Goal: Use online tool/utility: Utilize a website feature to perform a specific function

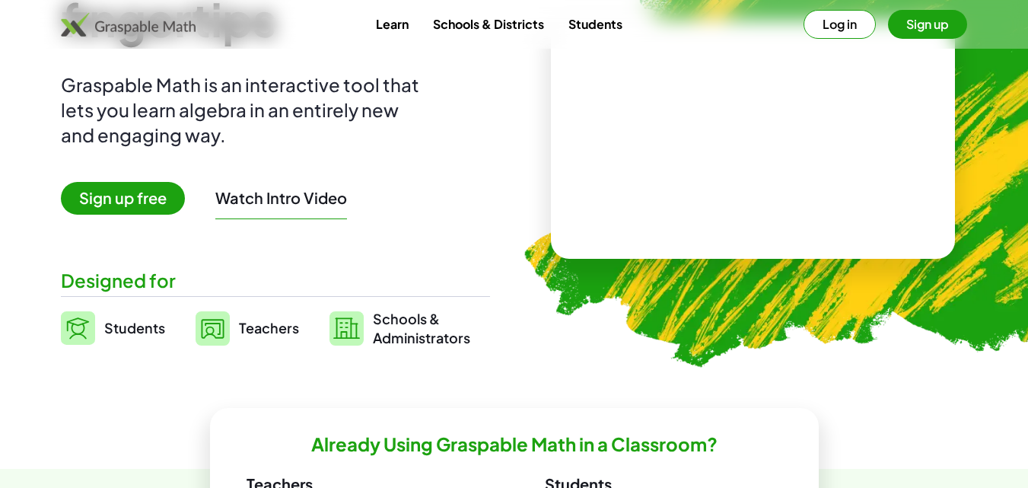
scroll to position [82, 0]
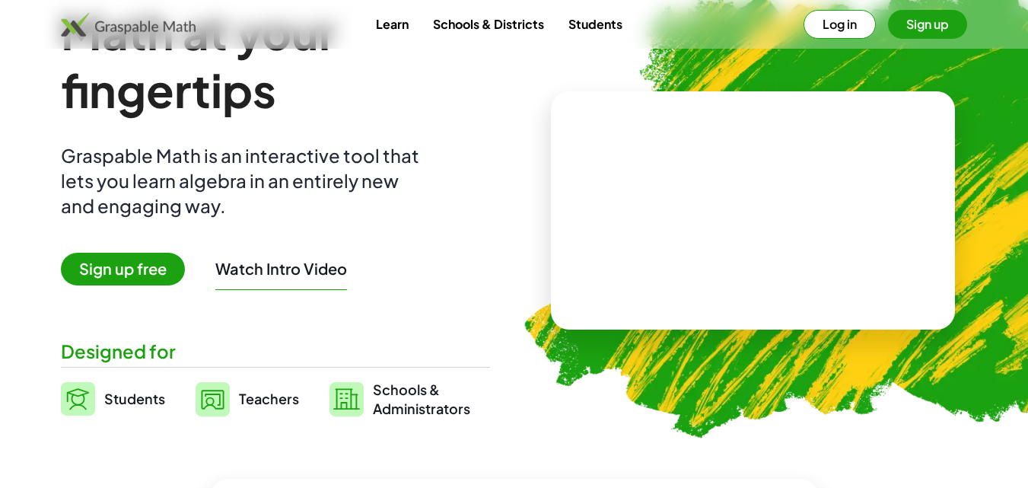
click at [119, 271] on span "Sign up free" at bounding box center [123, 269] width 124 height 33
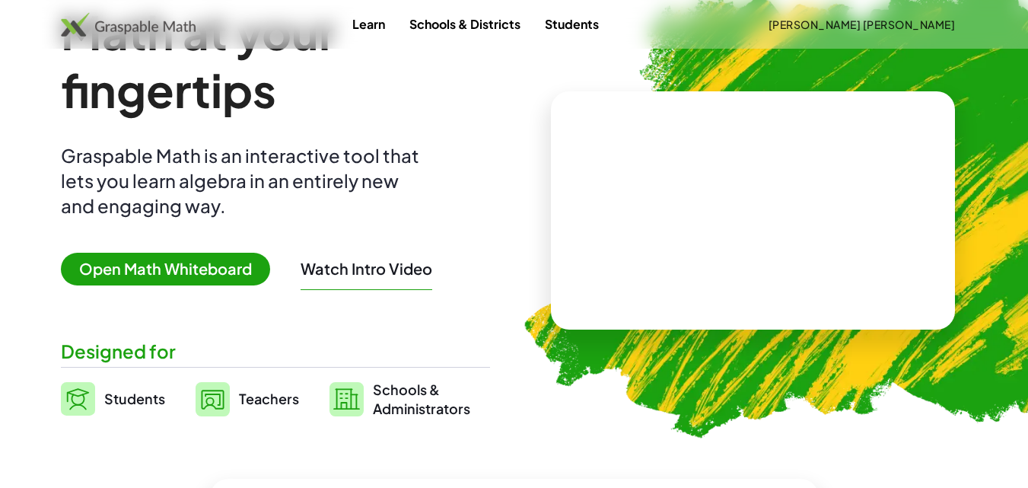
click at [186, 263] on span "Open Math Whiteboard" at bounding box center [165, 269] width 209 height 33
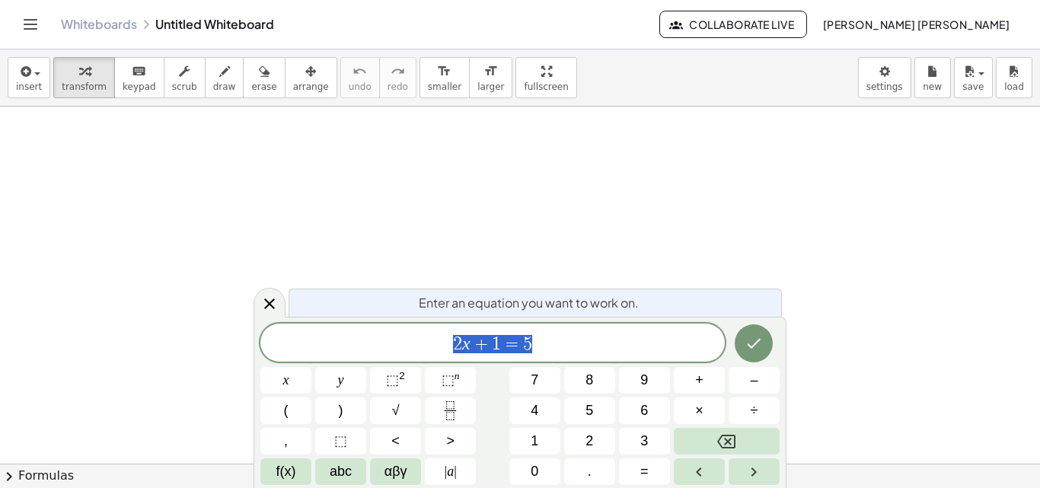
scroll to position [52, 0]
click at [759, 326] on button "Done" at bounding box center [753, 343] width 38 height 38
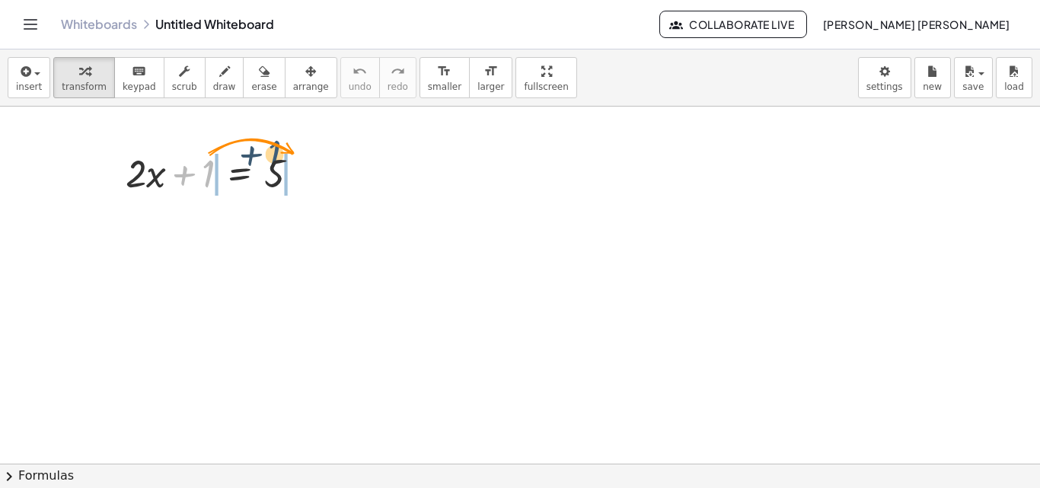
drag, startPoint x: 212, startPoint y: 177, endPoint x: 285, endPoint y: 171, distance: 73.2
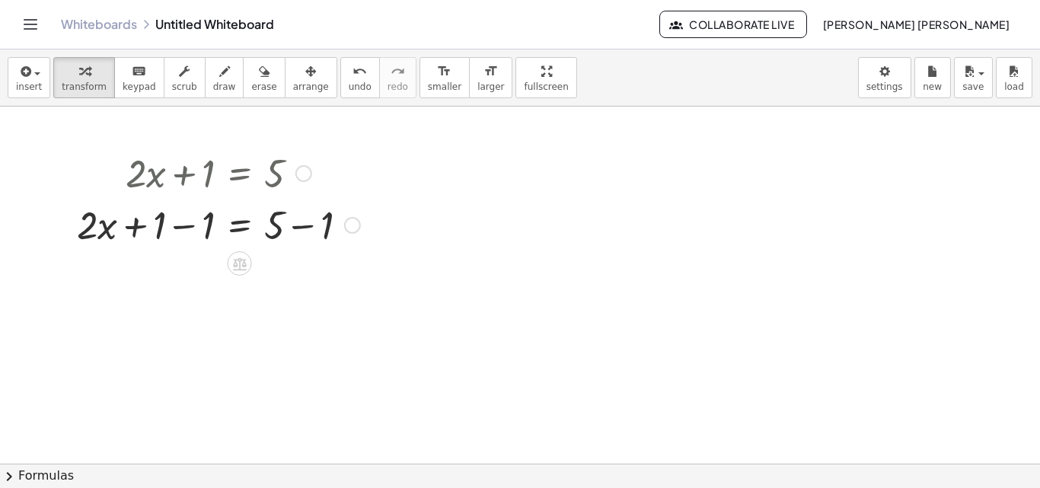
drag, startPoint x: 275, startPoint y: 176, endPoint x: 164, endPoint y: 180, distance: 111.2
click at [164, 180] on div at bounding box center [218, 172] width 298 height 52
click at [135, 227] on div at bounding box center [218, 224] width 298 height 52
drag, startPoint x: 162, startPoint y: 224, endPoint x: 207, endPoint y: 222, distance: 45.0
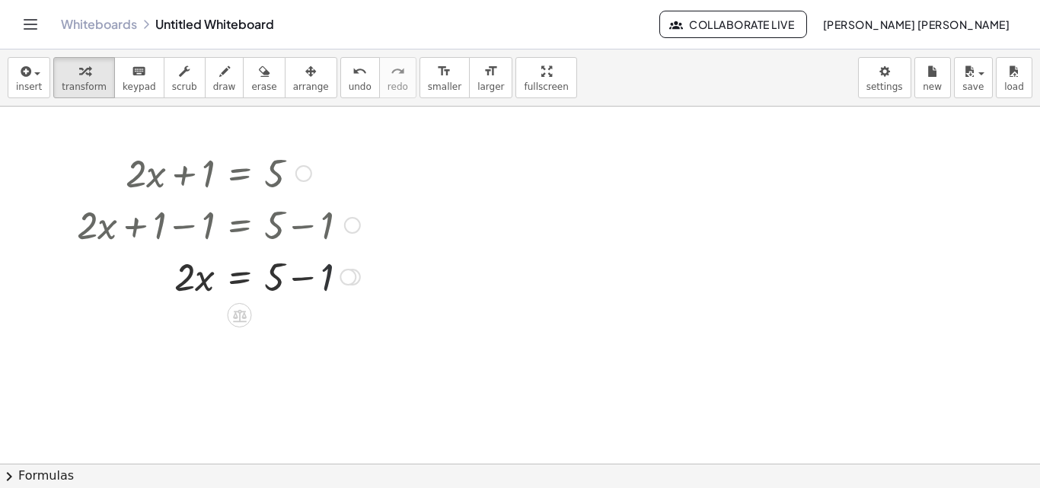
drag, startPoint x: 323, startPoint y: 269, endPoint x: 288, endPoint y: 275, distance: 34.8
click at [288, 275] on div at bounding box center [218, 276] width 298 height 52
click at [279, 276] on div at bounding box center [218, 276] width 298 height 52
drag, startPoint x: 329, startPoint y: 272, endPoint x: 284, endPoint y: 275, distance: 45.0
drag, startPoint x: 189, startPoint y: 338, endPoint x: 288, endPoint y: 349, distance: 99.5
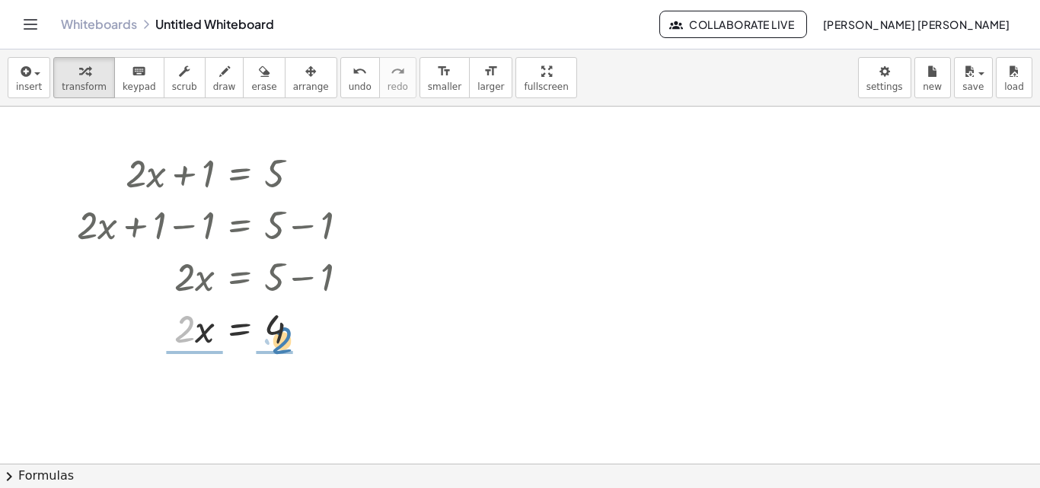
click at [288, 349] on div at bounding box center [218, 327] width 298 height 52
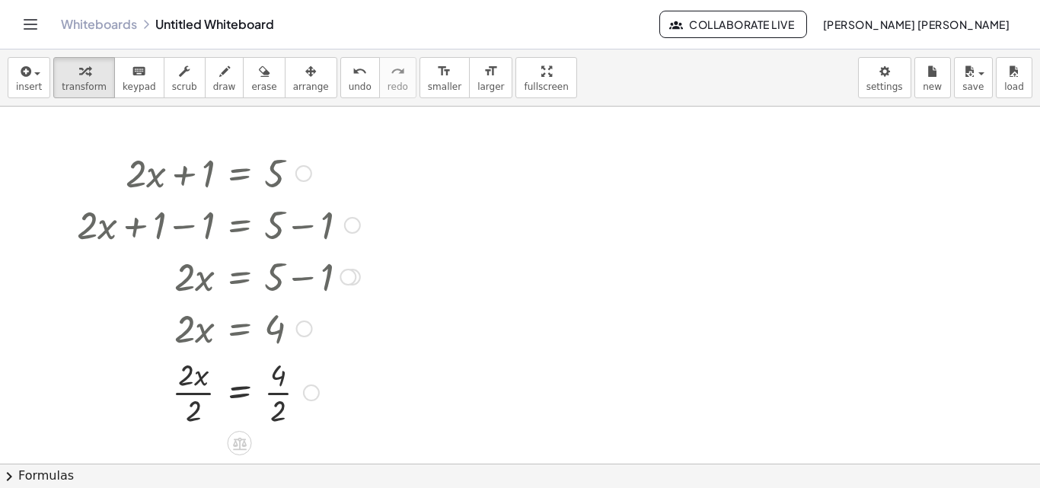
click at [180, 377] on div at bounding box center [218, 391] width 298 height 76
click at [234, 393] on div at bounding box center [218, 391] width 298 height 76
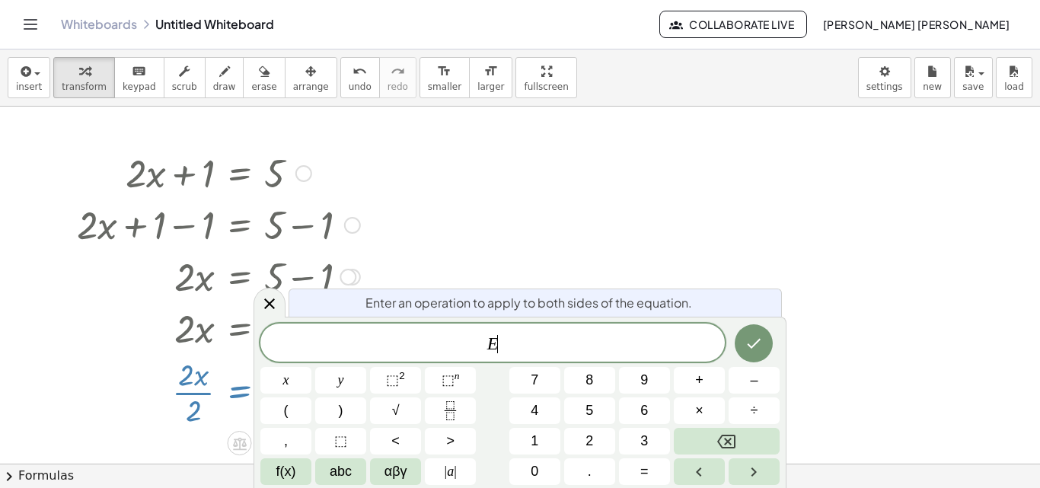
click at [234, 393] on div at bounding box center [218, 391] width 298 height 76
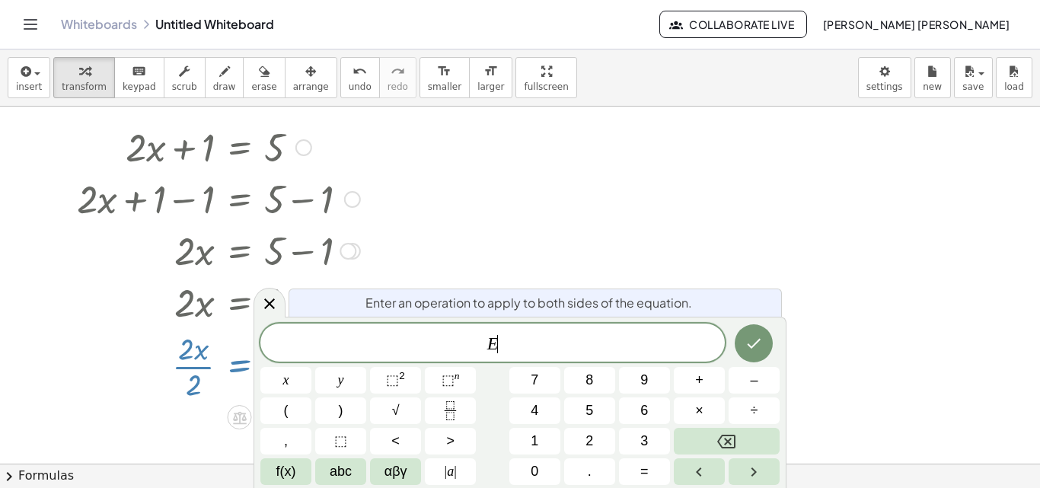
scroll to position [80, 0]
click at [267, 308] on icon at bounding box center [269, 303] width 18 height 18
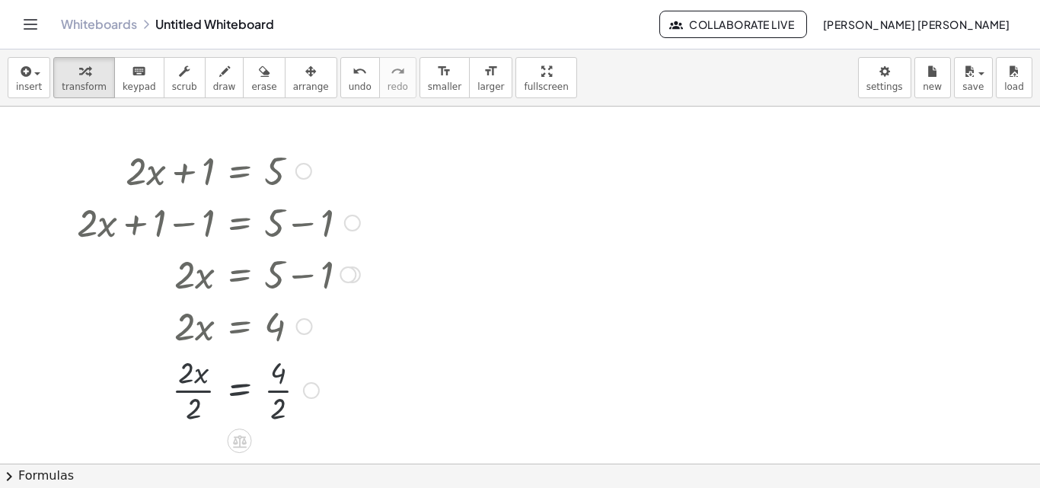
scroll to position [52, 0]
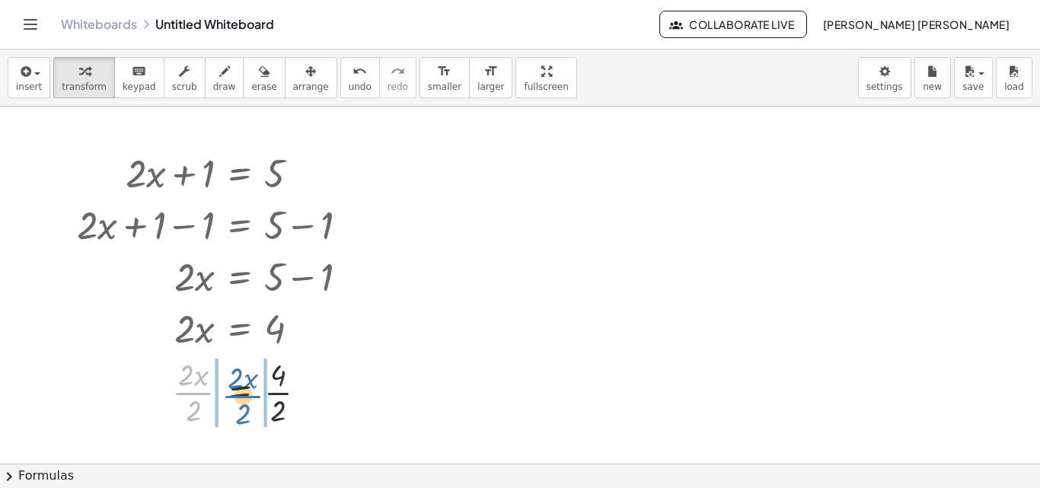
drag, startPoint x: 191, startPoint y: 387, endPoint x: 240, endPoint y: 390, distance: 49.6
click at [240, 390] on div at bounding box center [218, 391] width 298 height 76
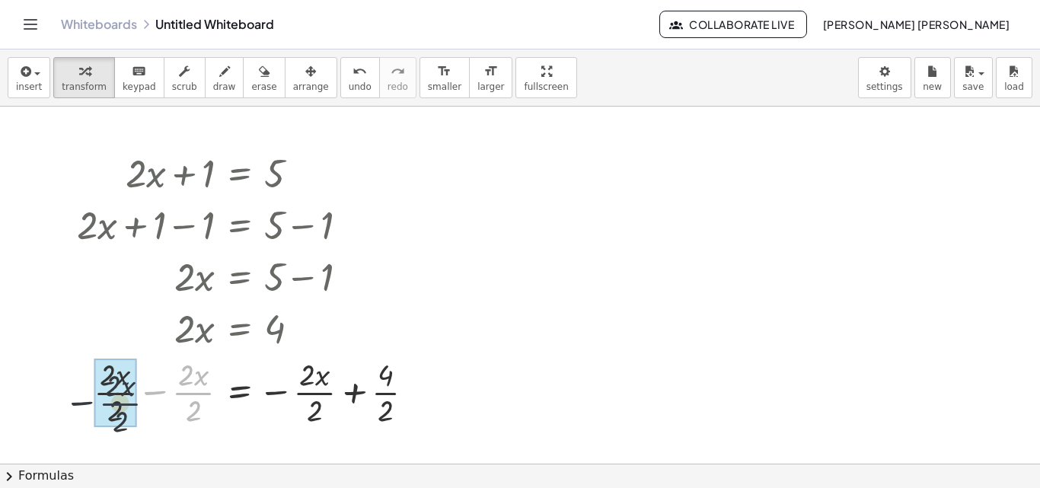
drag, startPoint x: 193, startPoint y: 389, endPoint x: 115, endPoint y: 399, distance: 78.2
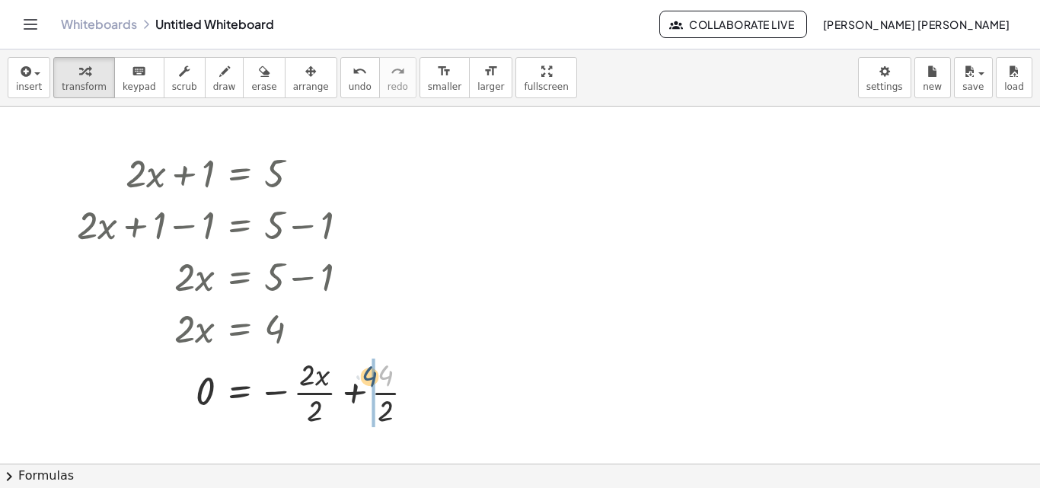
click at [403, 382] on div at bounding box center [251, 391] width 365 height 76
drag, startPoint x: 320, startPoint y: 390, endPoint x: 217, endPoint y: 400, distance: 103.1
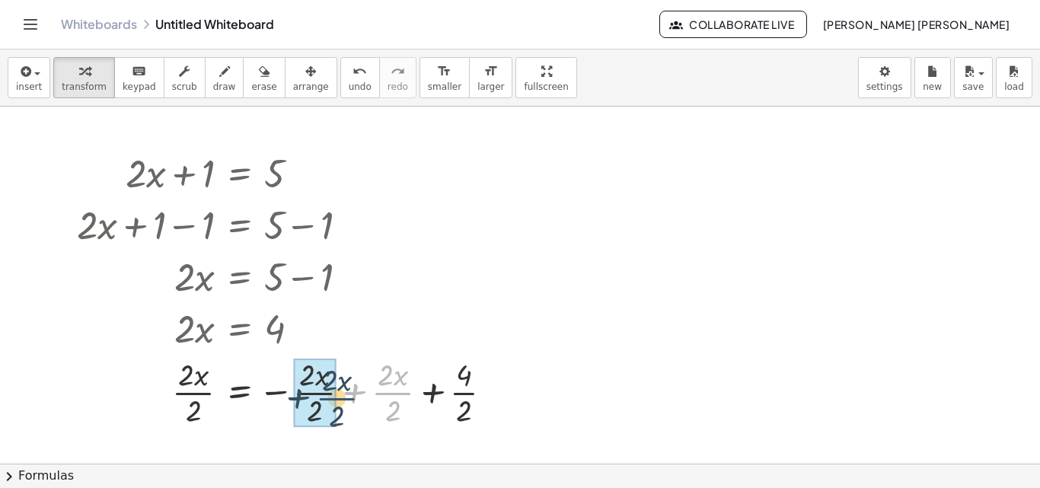
drag, startPoint x: 374, startPoint y: 384, endPoint x: 320, endPoint y: 390, distance: 55.0
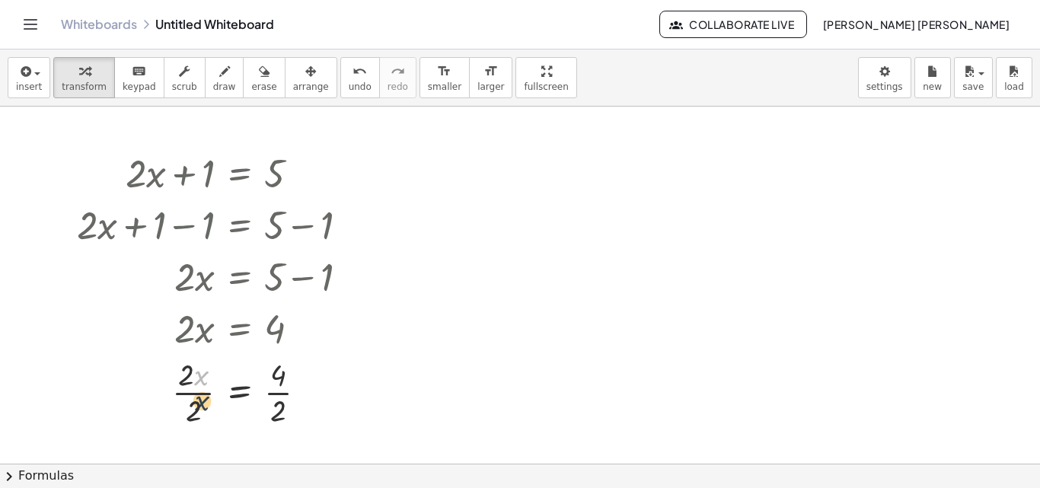
drag, startPoint x: 194, startPoint y: 380, endPoint x: 196, endPoint y: 409, distance: 28.2
click at [196, 409] on div at bounding box center [218, 391] width 298 height 76
drag, startPoint x: 196, startPoint y: 378, endPoint x: 194, endPoint y: 455, distance: 76.9
click at [200, 376] on div at bounding box center [218, 391] width 298 height 76
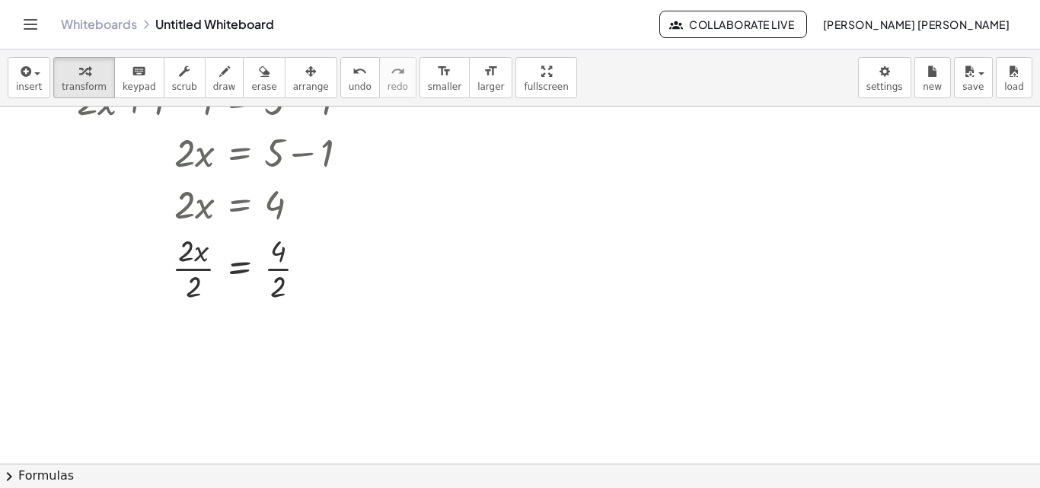
scroll to position [186, 0]
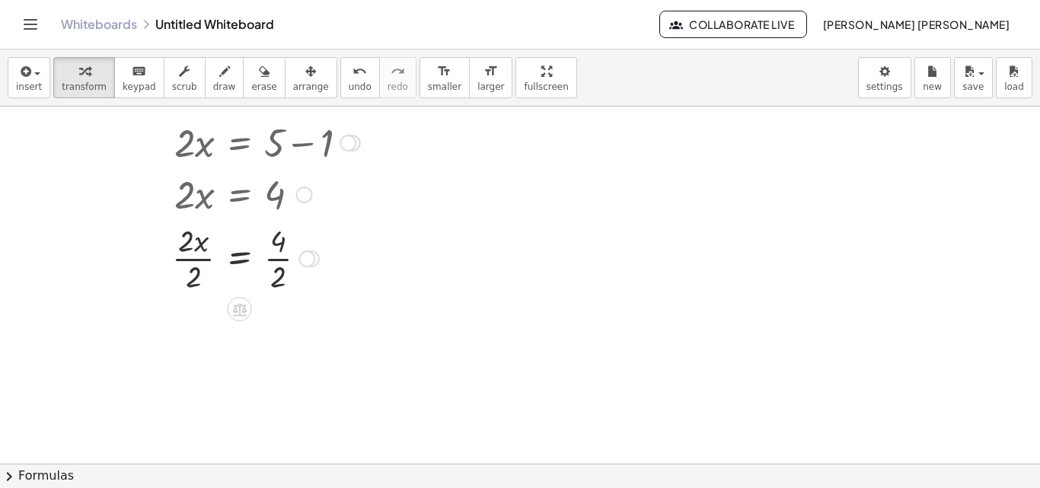
click at [196, 272] on div at bounding box center [218, 257] width 298 height 76
drag, startPoint x: 196, startPoint y: 272, endPoint x: 224, endPoint y: 331, distance: 66.0
click at [224, 331] on div at bounding box center [218, 333] width 298 height 76
click at [282, 367] on div at bounding box center [218, 333] width 298 height 76
click at [356, 352] on div at bounding box center [218, 333] width 298 height 50
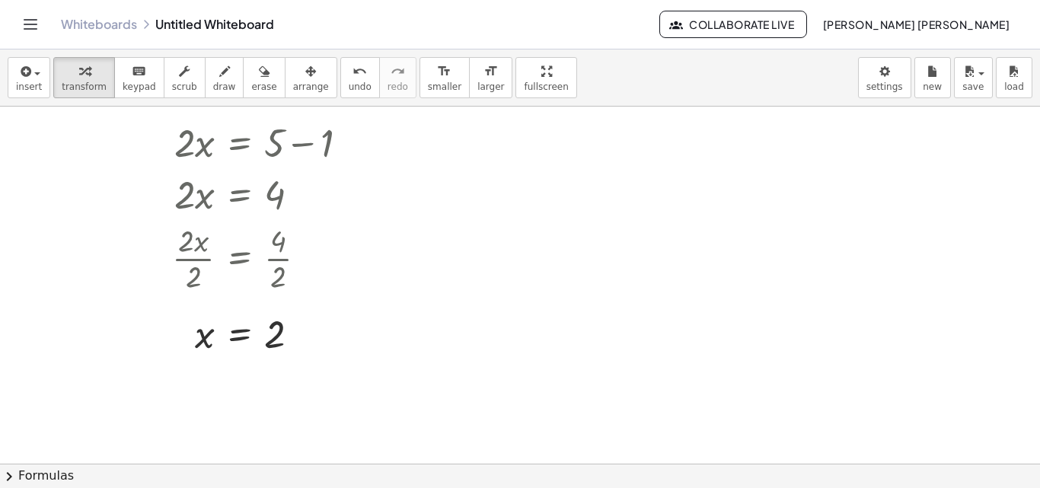
click at [432, 352] on div at bounding box center [520, 278] width 1040 height 714
click at [213, 145] on div at bounding box center [218, 142] width 298 height 52
click at [237, 360] on div at bounding box center [240, 372] width 24 height 24
click at [244, 341] on div at bounding box center [218, 333] width 298 height 50
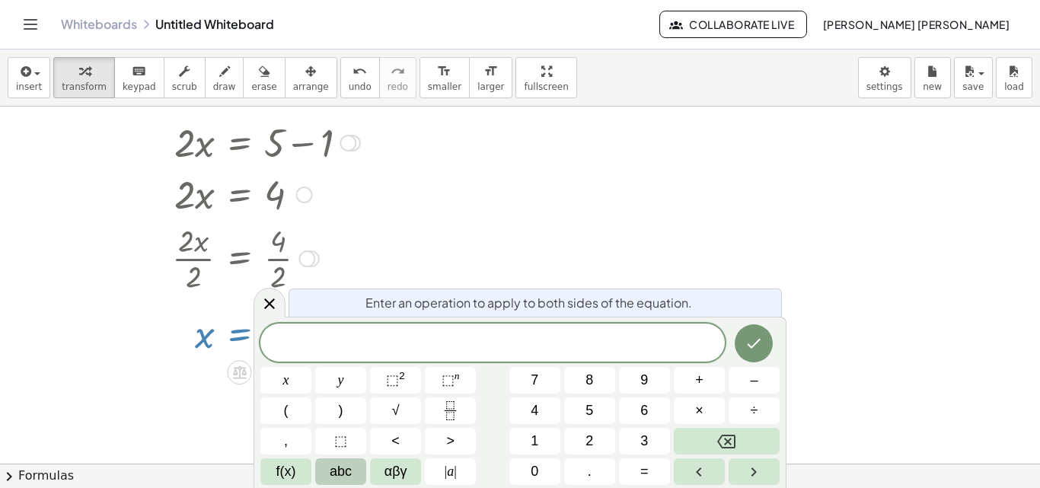
click at [342, 470] on span "abc" at bounding box center [341, 471] width 22 height 21
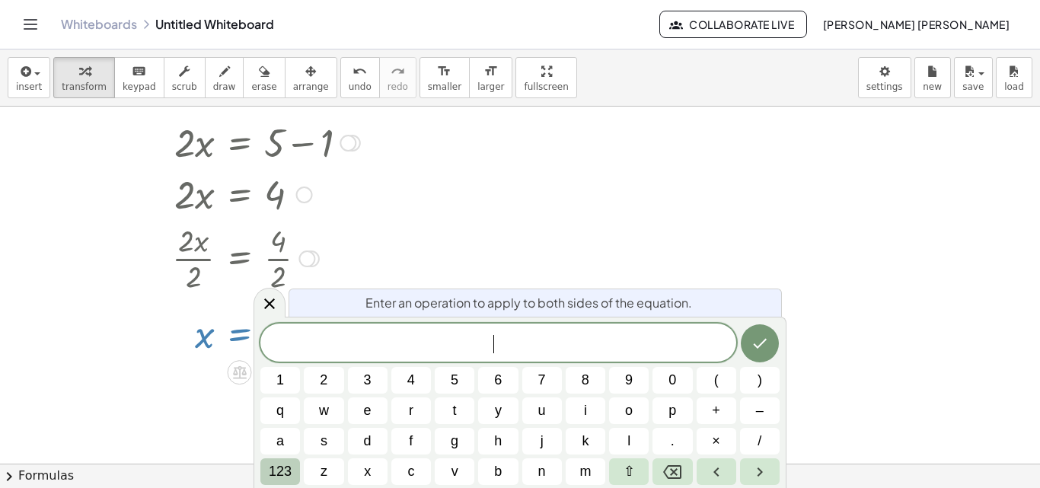
click at [279, 476] on span "123" at bounding box center [280, 471] width 23 height 21
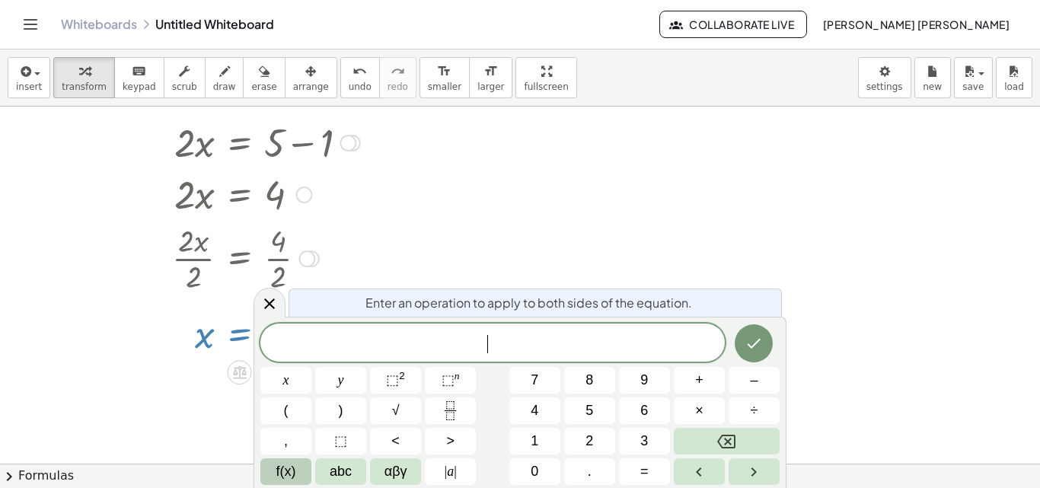
click at [269, 468] on button "f(x)" at bounding box center [285, 471] width 51 height 27
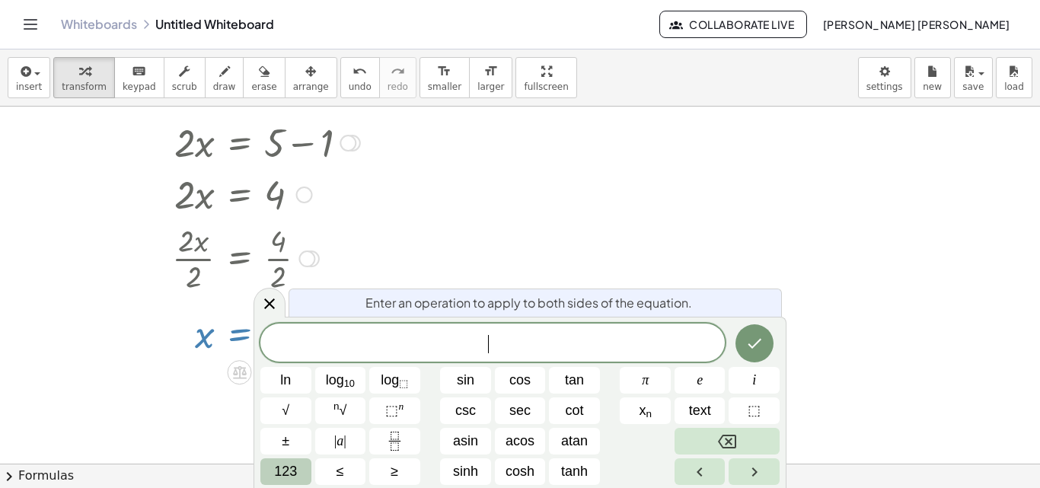
click at [285, 463] on span "123" at bounding box center [285, 471] width 23 height 21
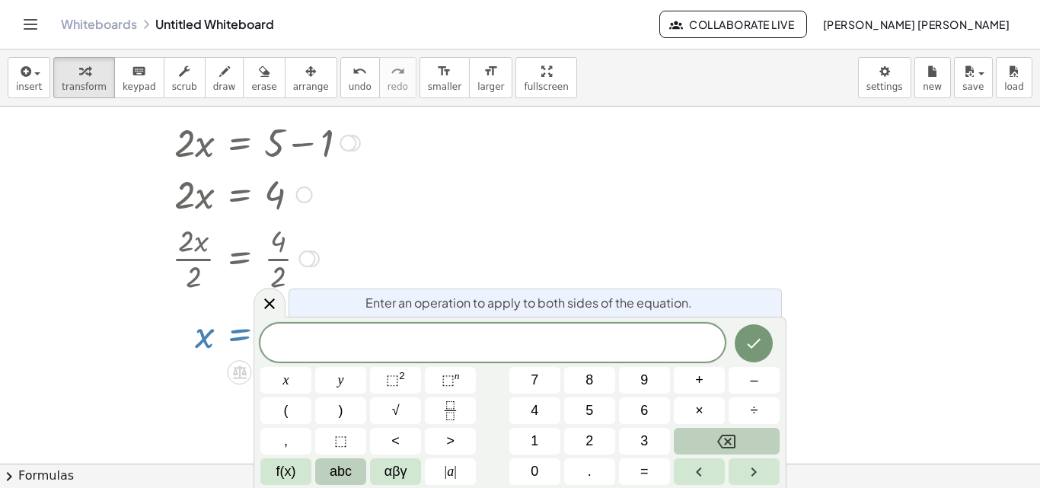
click at [329, 465] on button "abc" at bounding box center [340, 471] width 51 height 27
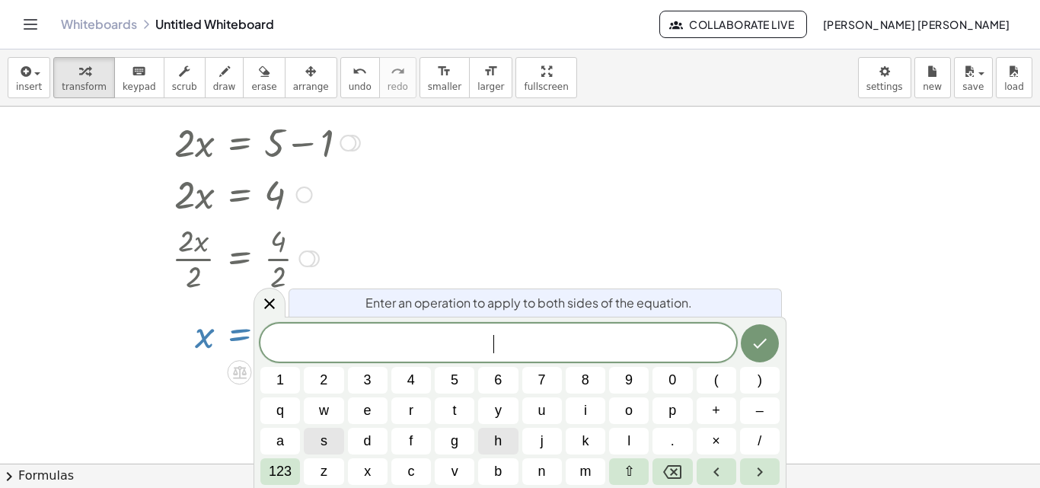
click at [484, 445] on button "h" at bounding box center [498, 441] width 40 height 27
click at [662, 468] on button "Backspace" at bounding box center [672, 471] width 40 height 27
click at [441, 469] on button "v" at bounding box center [455, 471] width 40 height 27
click at [414, 447] on button "f" at bounding box center [411, 441] width 40 height 27
click at [275, 466] on span "123" at bounding box center [280, 471] width 23 height 21
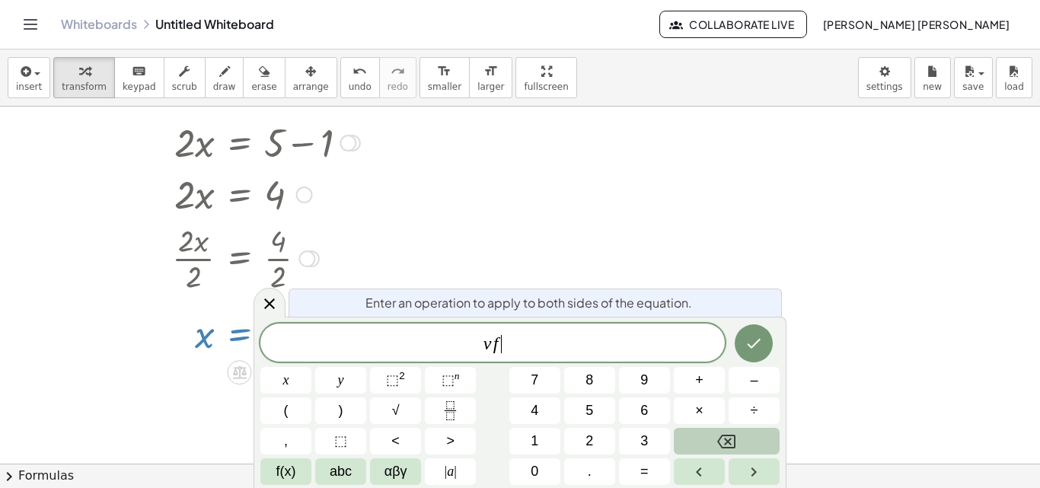
click at [703, 441] on button "Backspace" at bounding box center [726, 441] width 106 height 27
click at [546, 403] on button "4" at bounding box center [534, 410] width 51 height 27
click at [358, 463] on button "abc" at bounding box center [340, 471] width 51 height 27
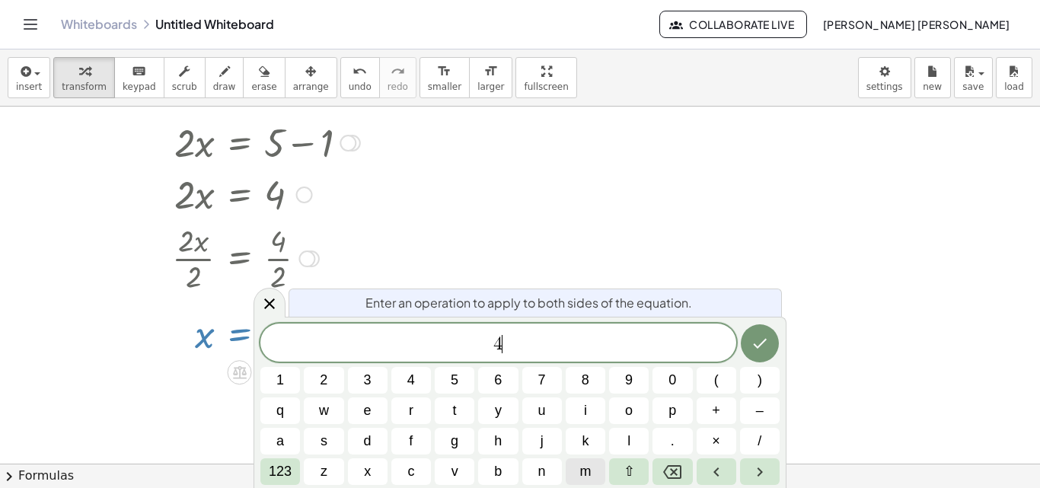
click at [584, 460] on button "m" at bounding box center [585, 471] width 40 height 27
click at [740, 447] on button "/" at bounding box center [760, 441] width 40 height 27
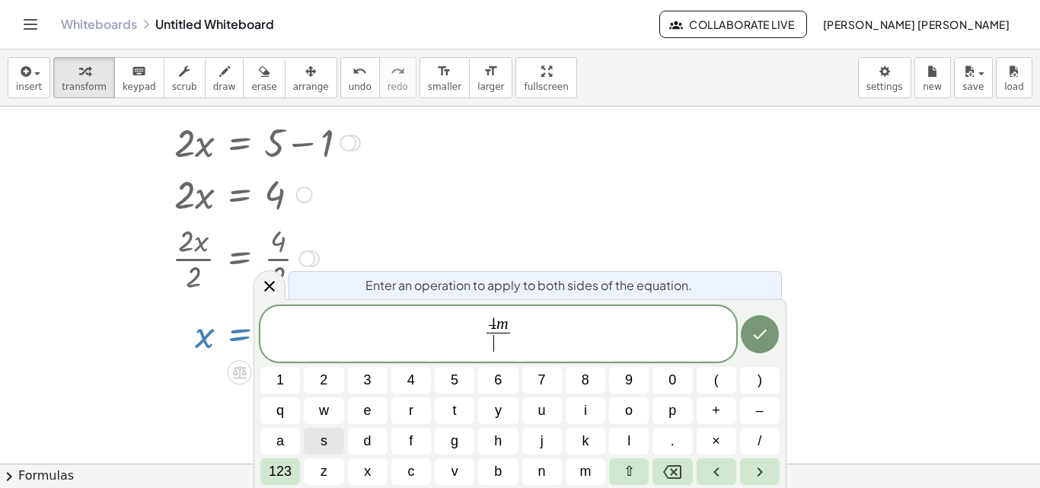
click at [314, 444] on button "s" at bounding box center [324, 441] width 40 height 27
click at [530, 339] on span "4 m s ​ ​" at bounding box center [498, 335] width 476 height 40
click at [281, 461] on span "123" at bounding box center [280, 471] width 23 height 21
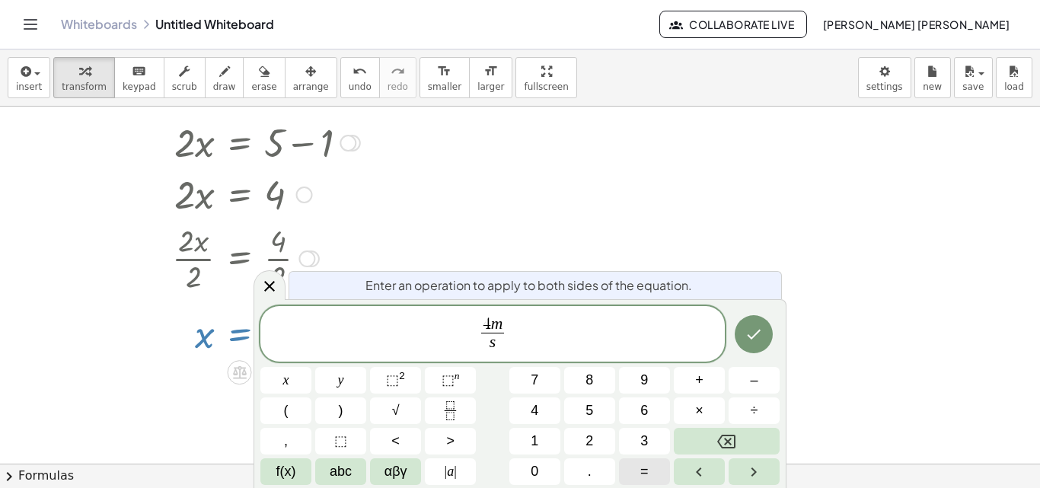
click at [634, 464] on button "=" at bounding box center [644, 471] width 51 height 27
click at [268, 476] on button "f(x)" at bounding box center [285, 471] width 51 height 27
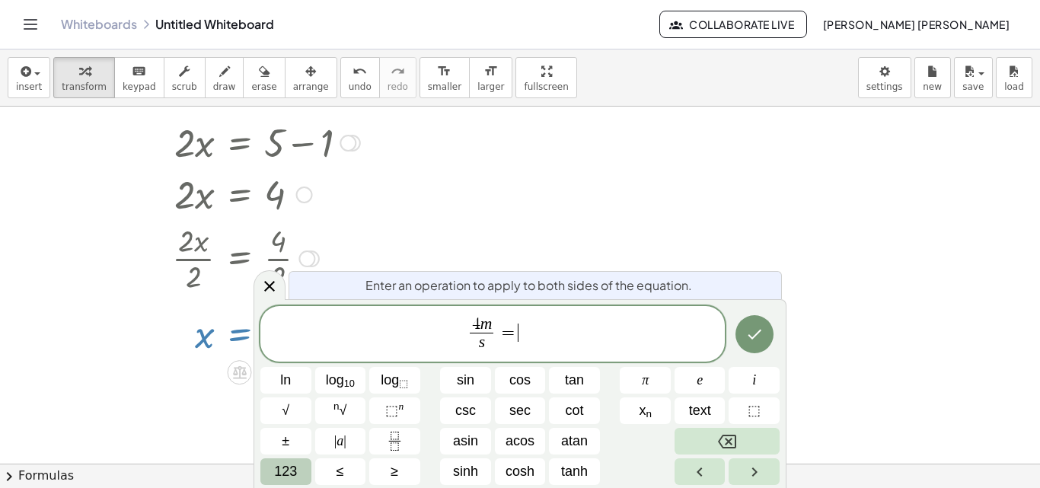
click at [276, 473] on span "123" at bounding box center [285, 471] width 23 height 21
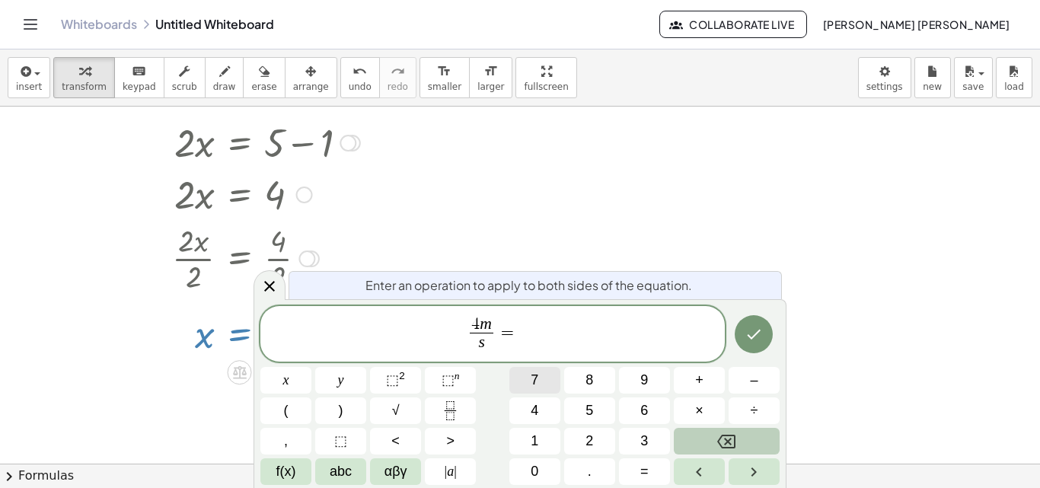
click at [514, 380] on button "7" at bounding box center [534, 380] width 51 height 27
click at [325, 461] on button "abc" at bounding box center [340, 471] width 51 height 27
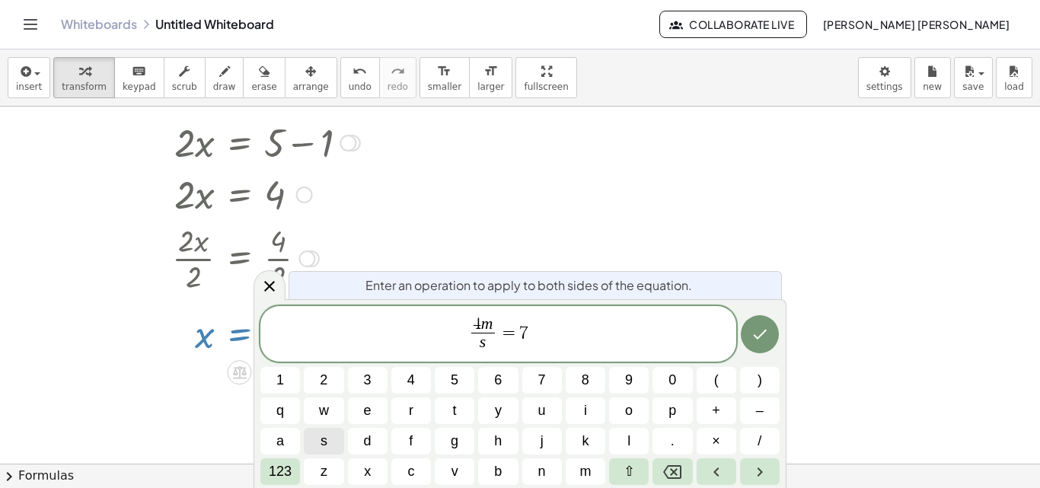
click at [564, 462] on div "4 m s ​ = 7 1 2 3 4 5 6 7 8 9 0 ( ) q w e r t y u i o p + – a s d f g h j k l .…" at bounding box center [519, 396] width 519 height 180
click at [579, 470] on span "m" at bounding box center [584, 471] width 11 height 21
click at [759, 435] on span "/" at bounding box center [759, 441] width 4 height 21
click at [330, 440] on button "s" at bounding box center [324, 441] width 40 height 27
click at [561, 337] on span "4 m s ​ = 7 m s ​ ​" at bounding box center [498, 335] width 476 height 40
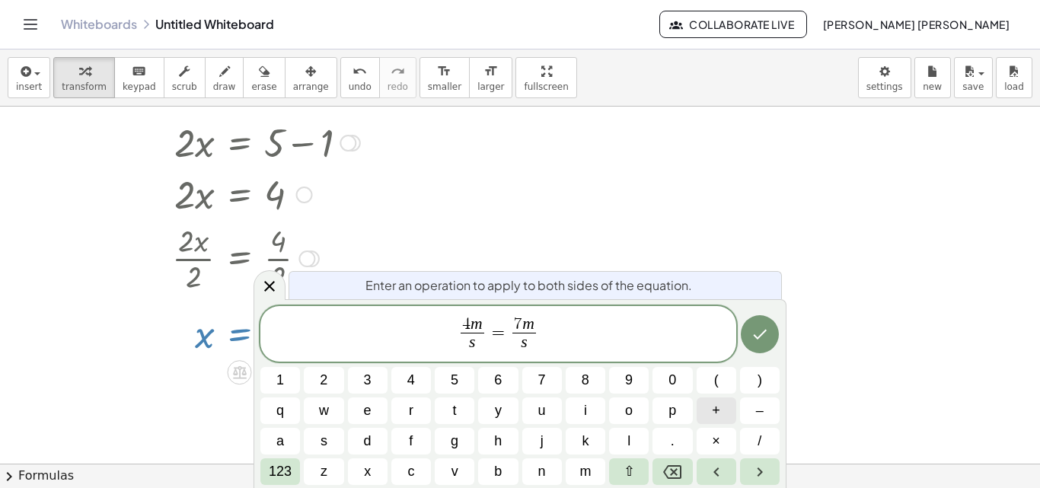
click at [704, 422] on button "+" at bounding box center [716, 410] width 40 height 27
click at [289, 461] on span "123" at bounding box center [280, 471] width 23 height 21
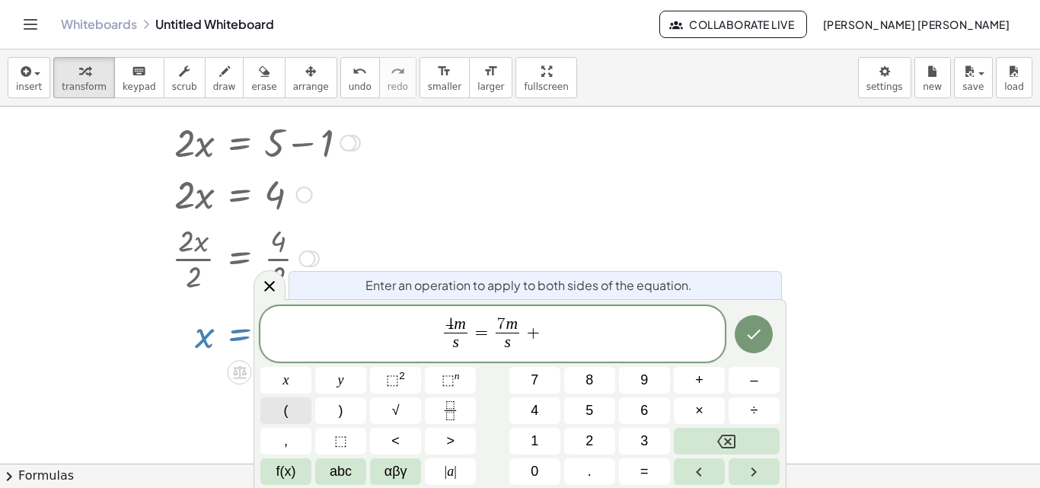
click at [302, 406] on button "(" at bounding box center [285, 410] width 51 height 27
click at [682, 438] on button "Backspace" at bounding box center [726, 441] width 106 height 27
click at [268, 468] on button "f(x)" at bounding box center [285, 471] width 51 height 27
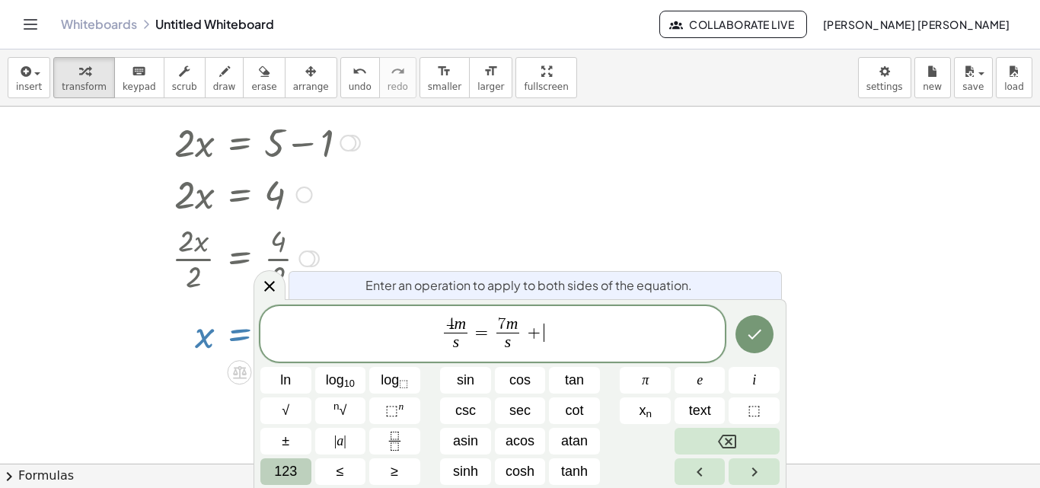
click at [295, 463] on span "123" at bounding box center [285, 471] width 23 height 21
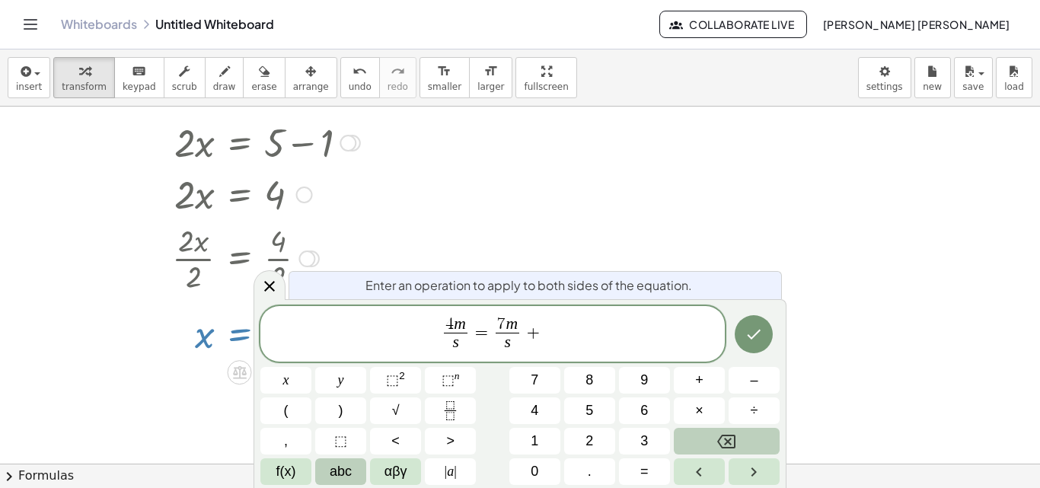
click at [330, 464] on span "abc" at bounding box center [341, 471] width 22 height 21
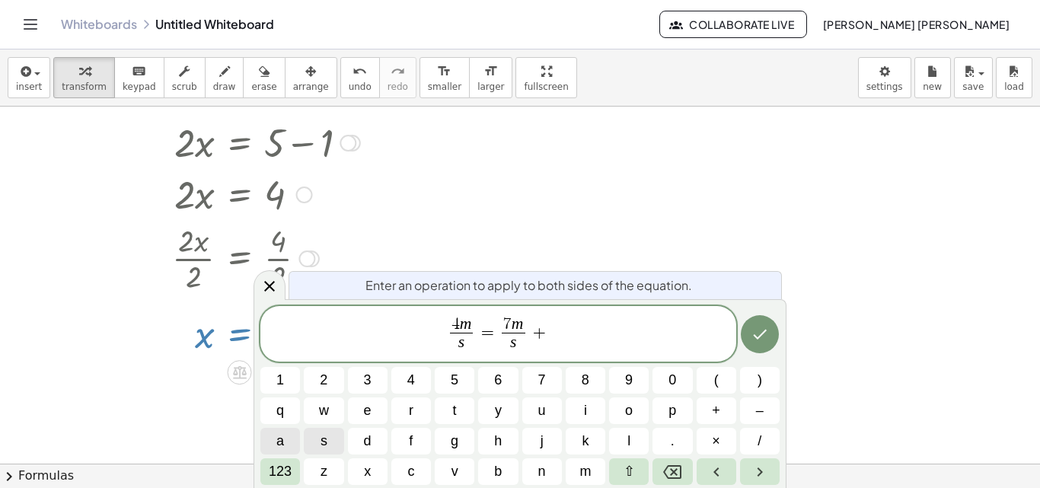
click at [290, 434] on button "a" at bounding box center [280, 441] width 40 height 27
click at [287, 470] on span "123" at bounding box center [280, 471] width 23 height 21
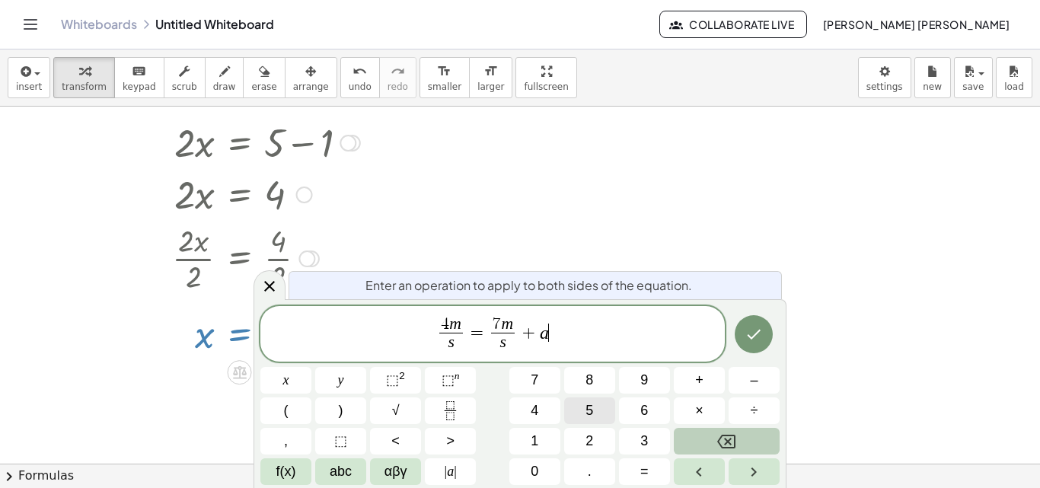
click at [579, 414] on button "5" at bounding box center [589, 410] width 51 height 27
click at [307, 470] on button "f(x)" at bounding box center [285, 471] width 51 height 27
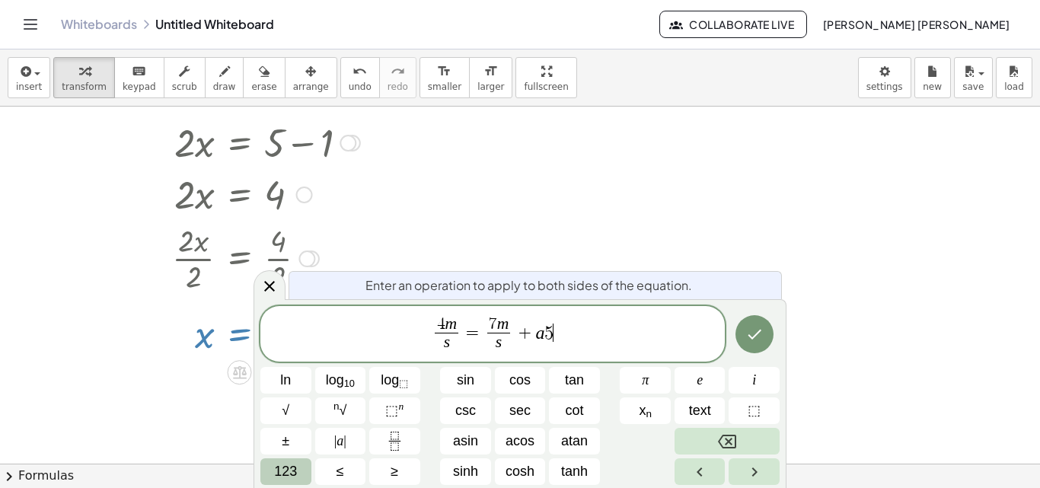
click at [303, 471] on button "123" at bounding box center [285, 471] width 51 height 27
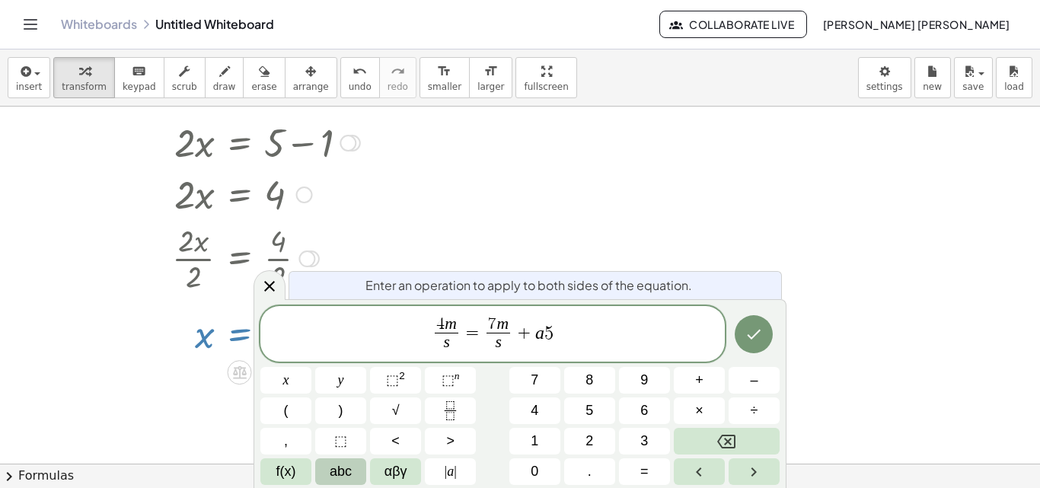
click at [346, 462] on span "abc" at bounding box center [341, 471] width 22 height 21
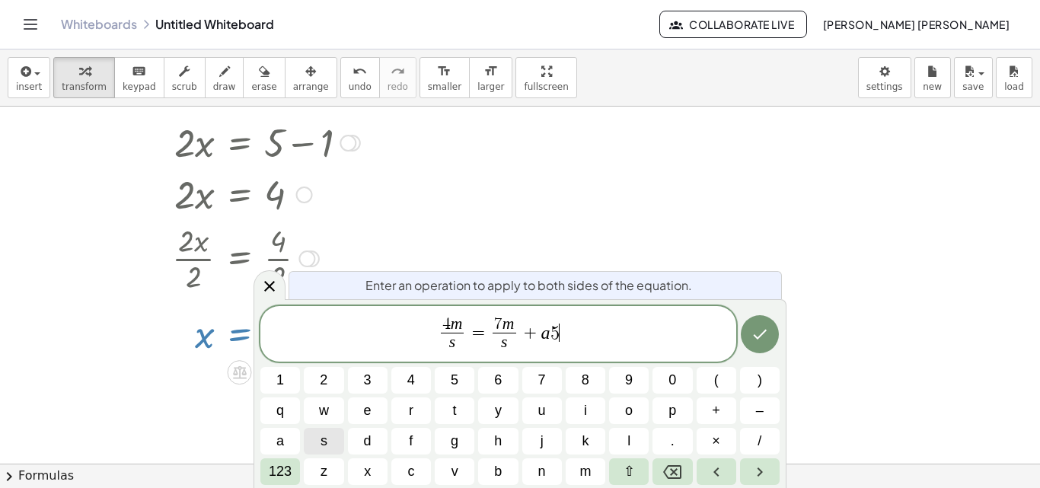
click at [325, 441] on span "s" at bounding box center [323, 441] width 7 height 21
click at [761, 333] on icon "Done" at bounding box center [759, 334] width 18 height 18
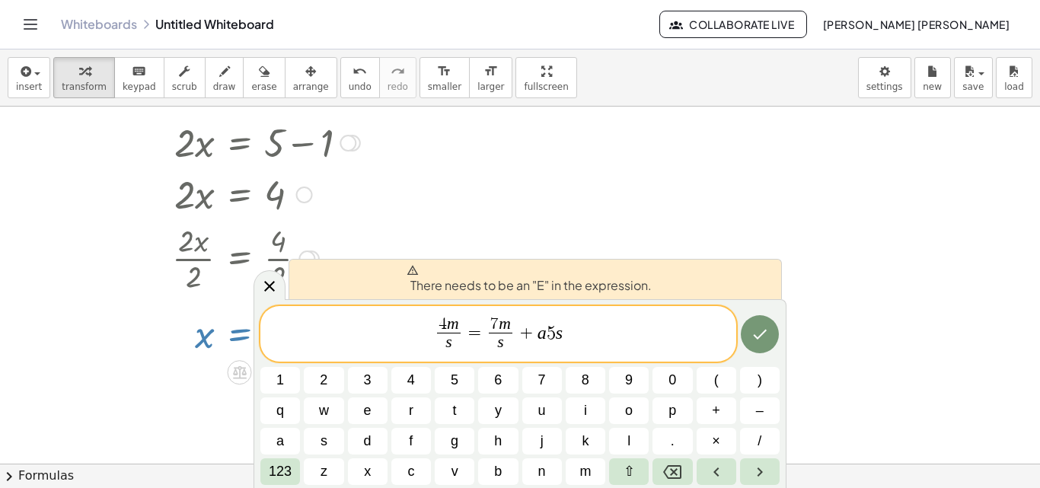
click at [593, 332] on span "4 m s ​ = 7 m s ​ + a 5 s ​" at bounding box center [498, 335] width 476 height 40
click at [745, 336] on button "Done" at bounding box center [759, 334] width 38 height 38
click at [600, 299] on div "**********" at bounding box center [519, 393] width 533 height 189
click at [600, 287] on span "There needs to be an "E" in the expression." at bounding box center [528, 279] width 245 height 30
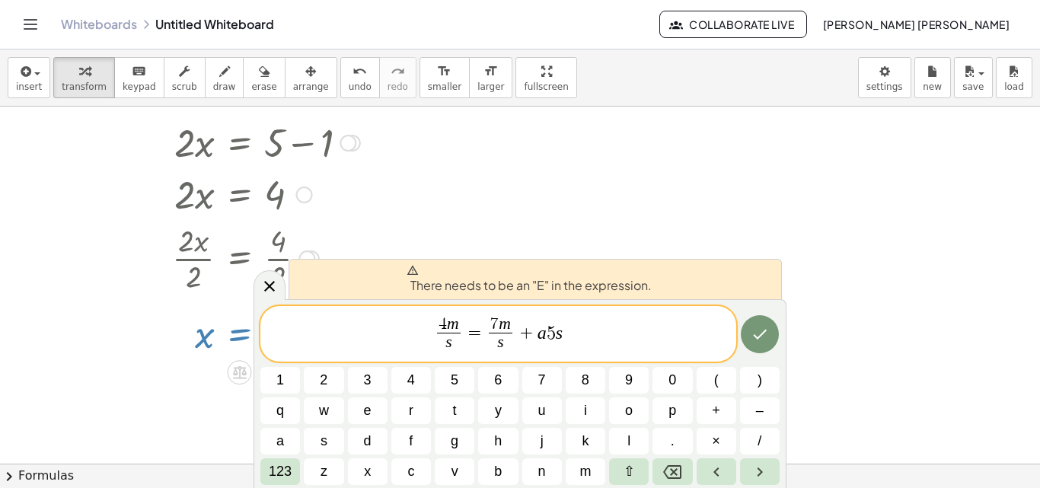
click at [448, 219] on div at bounding box center [520, 278] width 1040 height 714
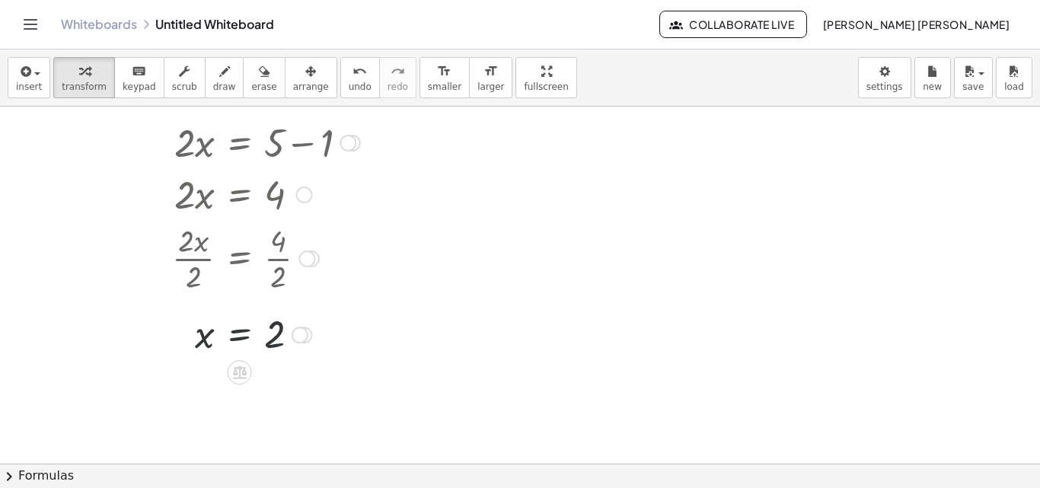
click at [306, 231] on div at bounding box center [206, 257] width 321 height 76
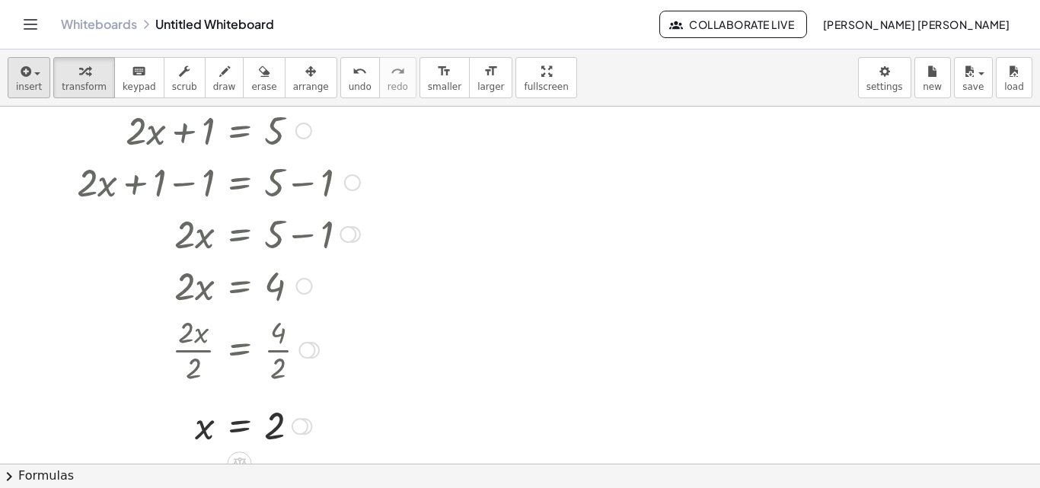
scroll to position [0, 0]
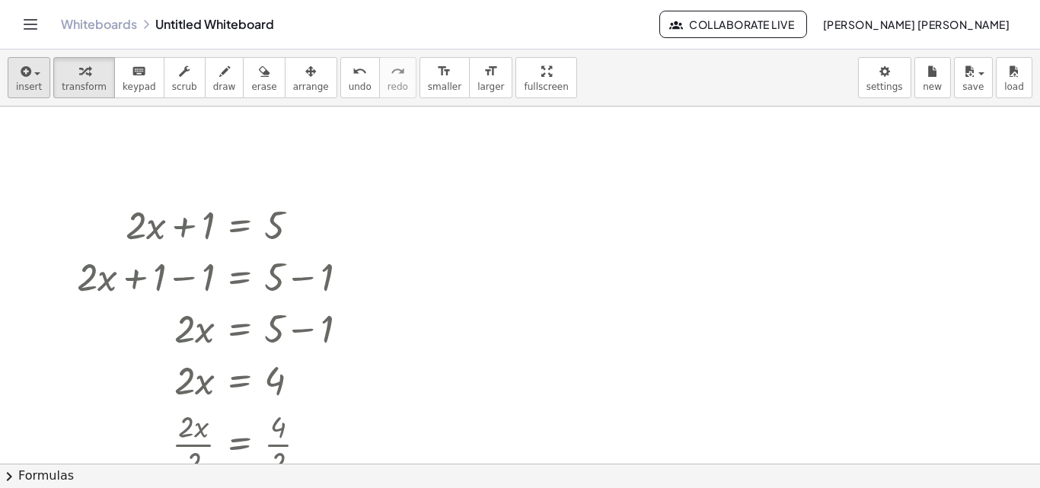
drag, startPoint x: 238, startPoint y: 226, endPoint x: 27, endPoint y: 74, distance: 260.6
click at [27, 74] on div "insert select one: Math Expression Function Text Youtube Video Graphing Geometr…" at bounding box center [520, 268] width 1040 height 438
click at [27, 74] on icon "button" at bounding box center [25, 71] width 14 height 18
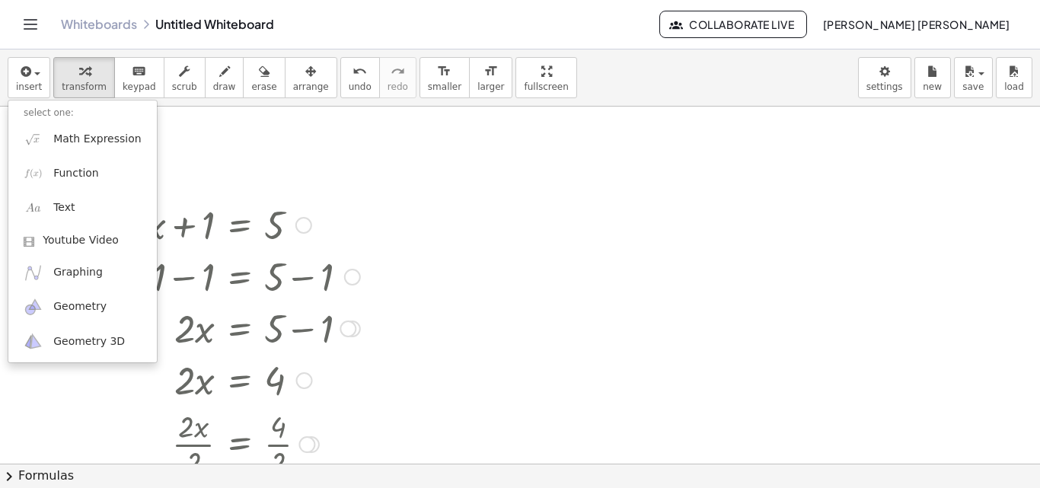
click at [223, 201] on div at bounding box center [218, 224] width 298 height 52
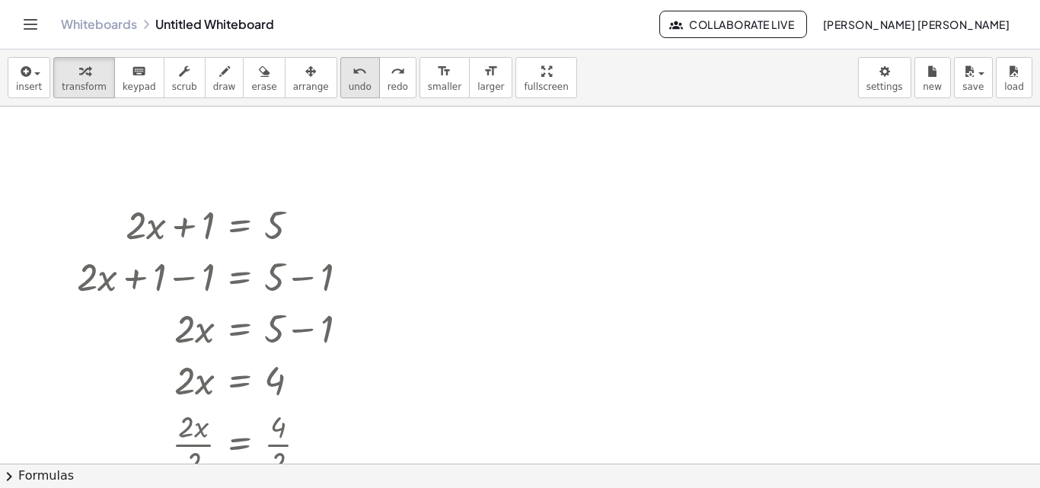
click at [352, 78] on icon "undo" at bounding box center [359, 71] width 14 height 18
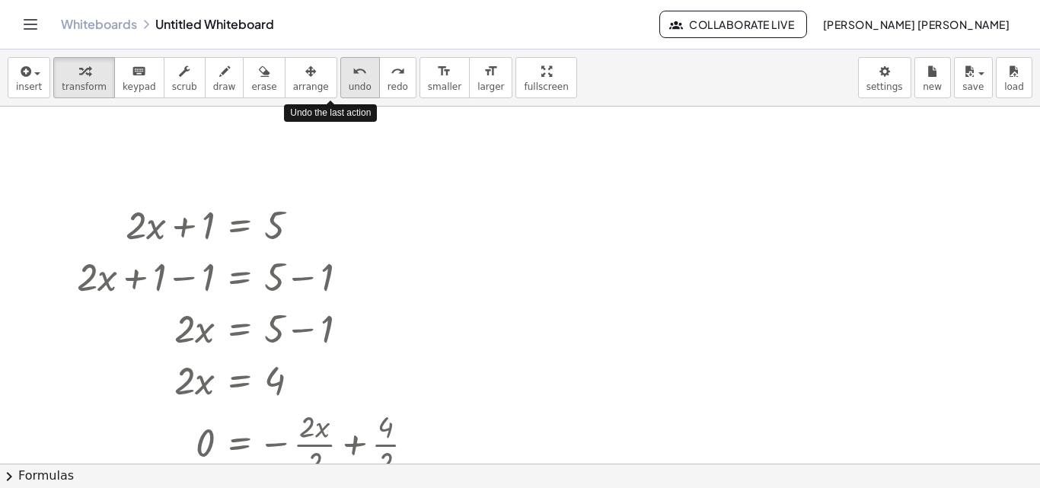
click at [352, 78] on icon "undo" at bounding box center [359, 71] width 14 height 18
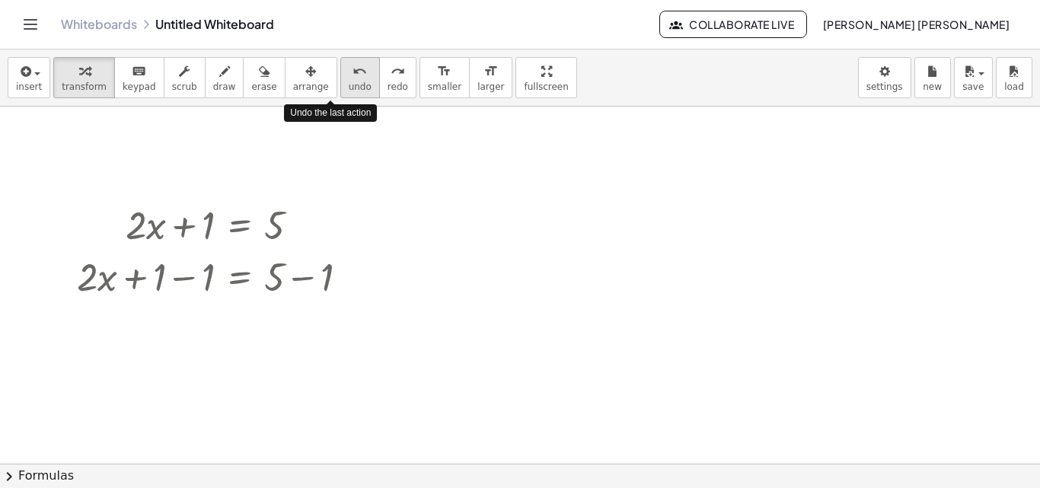
click at [352, 78] on icon "undo" at bounding box center [359, 71] width 14 height 18
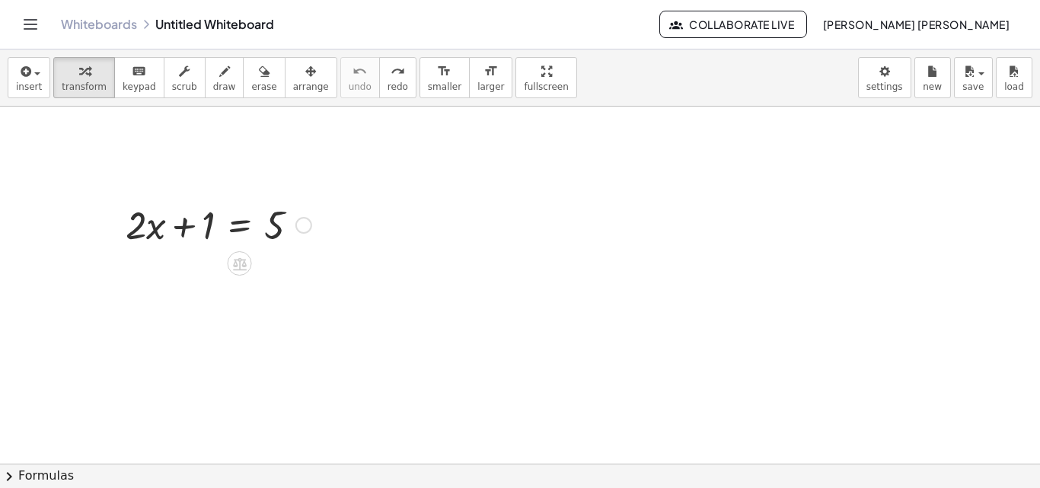
click at [241, 200] on div at bounding box center [218, 224] width 201 height 52
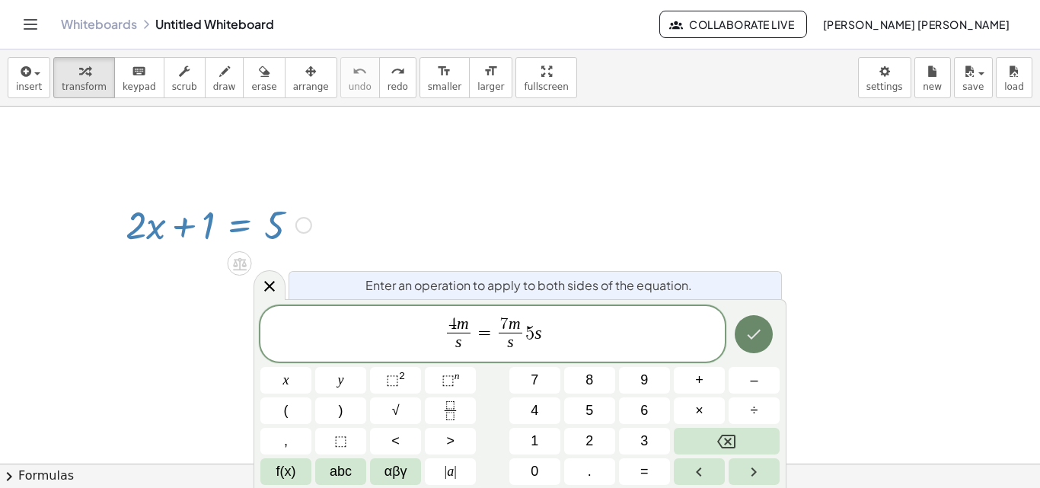
click at [754, 342] on icon "Done" at bounding box center [753, 334] width 18 height 18
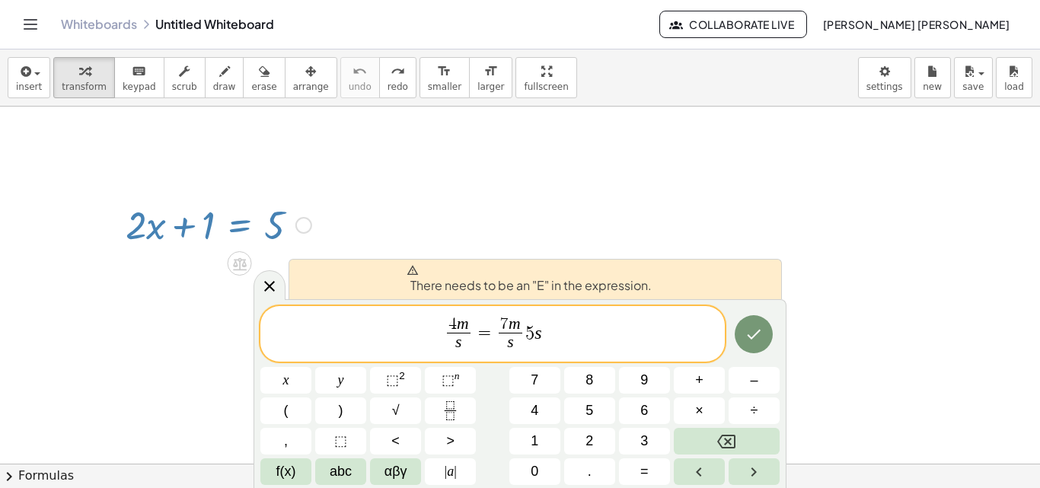
click at [410, 271] on icon at bounding box center [411, 270] width 11 height 10
click at [266, 280] on icon at bounding box center [269, 286] width 18 height 18
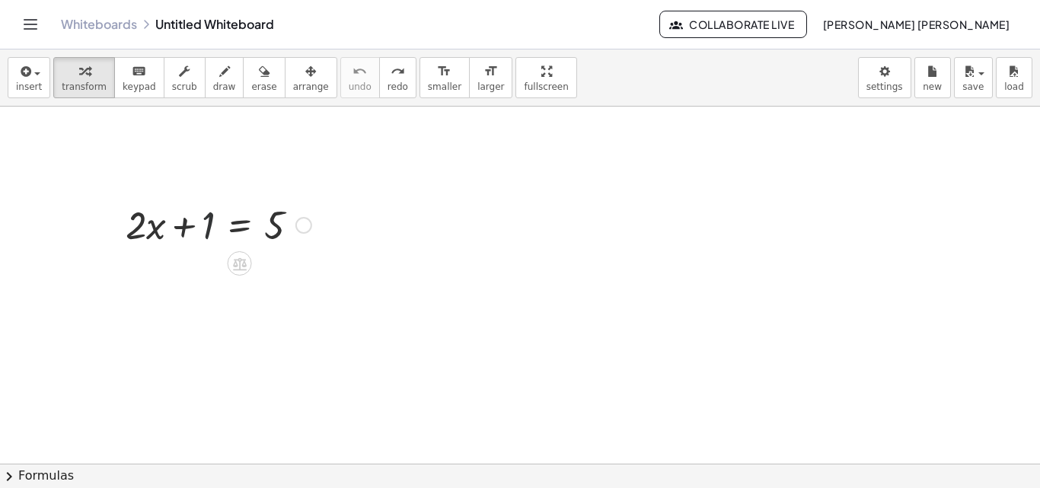
click at [212, 221] on div at bounding box center [218, 224] width 201 height 52
drag, startPoint x: 202, startPoint y: 224, endPoint x: 263, endPoint y: 220, distance: 60.2
click at [263, 220] on div at bounding box center [218, 224] width 201 height 52
drag, startPoint x: 193, startPoint y: 226, endPoint x: 297, endPoint y: 215, distance: 104.1
click at [297, 215] on div at bounding box center [218, 224] width 201 height 52
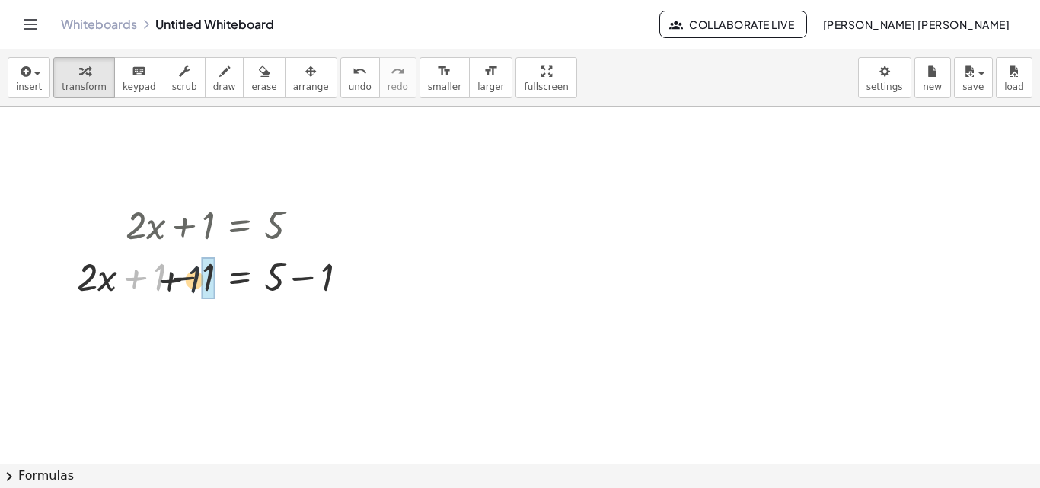
drag, startPoint x: 164, startPoint y: 271, endPoint x: 215, endPoint y: 277, distance: 52.1
click at [215, 277] on div at bounding box center [218, 276] width 298 height 52
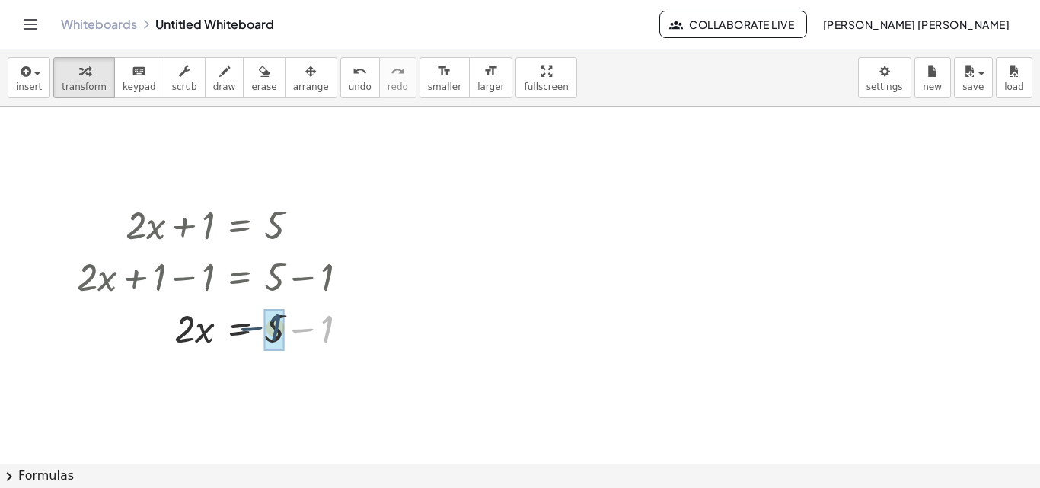
drag, startPoint x: 331, startPoint y: 282, endPoint x: 281, endPoint y: 293, distance: 51.3
click at [240, 225] on div "+ · 2 · x + 1 = 5 + · 2 · x + 1 − 1 = + 5 − 1 + · 2 · x + 0 = + 5 − 1 − 1 · 2 ·…" at bounding box center [240, 225] width 0 height 0
click at [210, 390] on div at bounding box center [218, 379] width 298 height 52
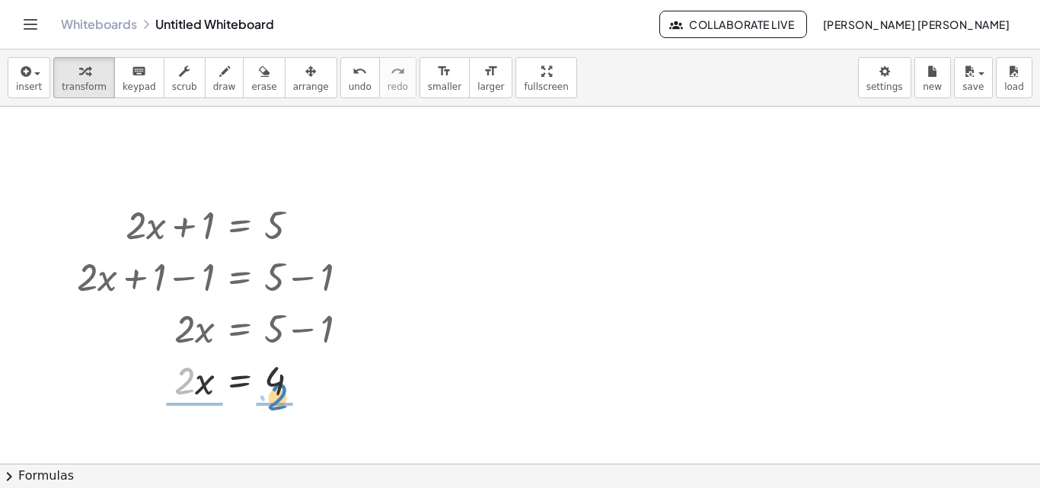
drag, startPoint x: 183, startPoint y: 388, endPoint x: 278, endPoint y: 403, distance: 95.6
click at [201, 397] on div at bounding box center [218, 379] width 298 height 76
click at [279, 396] on div at bounding box center [218, 379] width 298 height 76
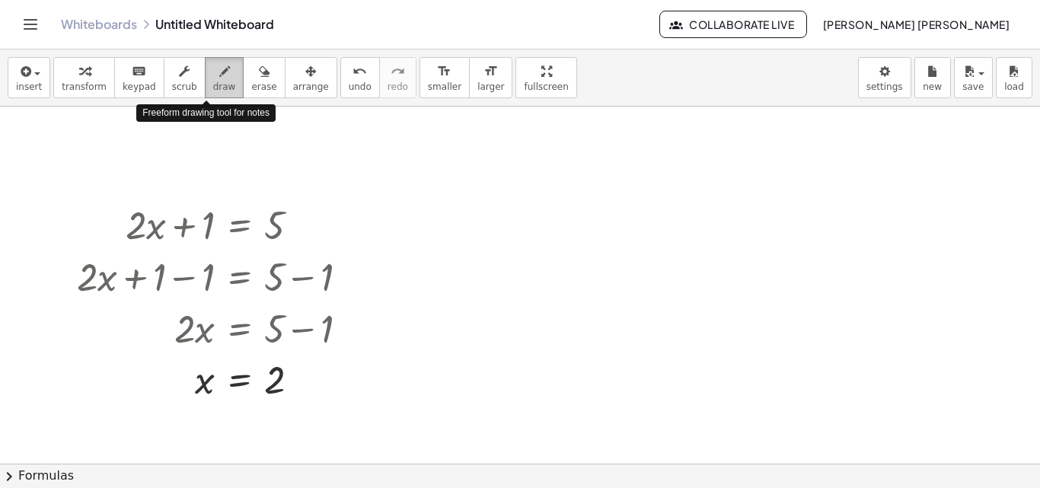
click at [213, 81] on span "draw" at bounding box center [224, 86] width 23 height 11
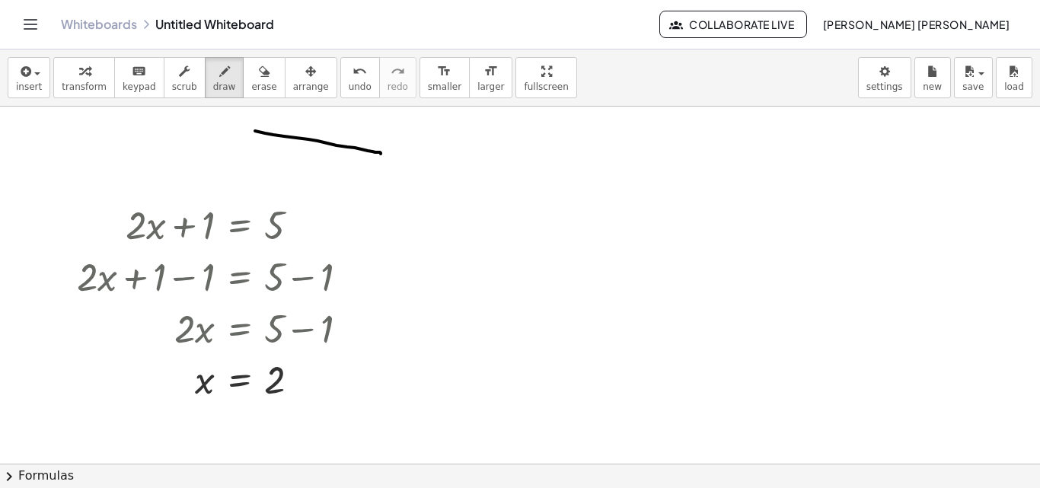
drag, startPoint x: 255, startPoint y: 131, endPoint x: 380, endPoint y: 154, distance: 127.6
click at [380, 154] on div at bounding box center [520, 464] width 1040 height 714
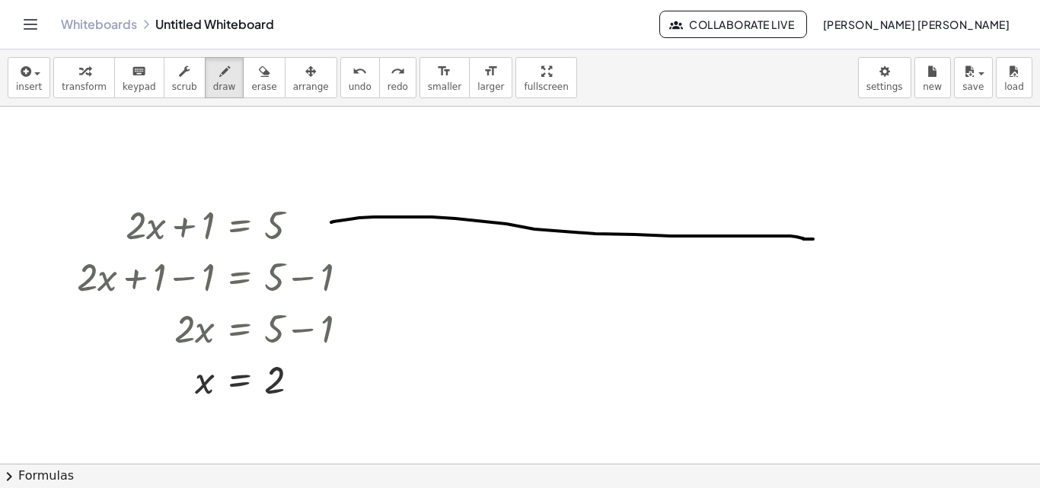
drag, startPoint x: 331, startPoint y: 222, endPoint x: 820, endPoint y: 239, distance: 489.6
click at [820, 239] on div at bounding box center [520, 464] width 1040 height 714
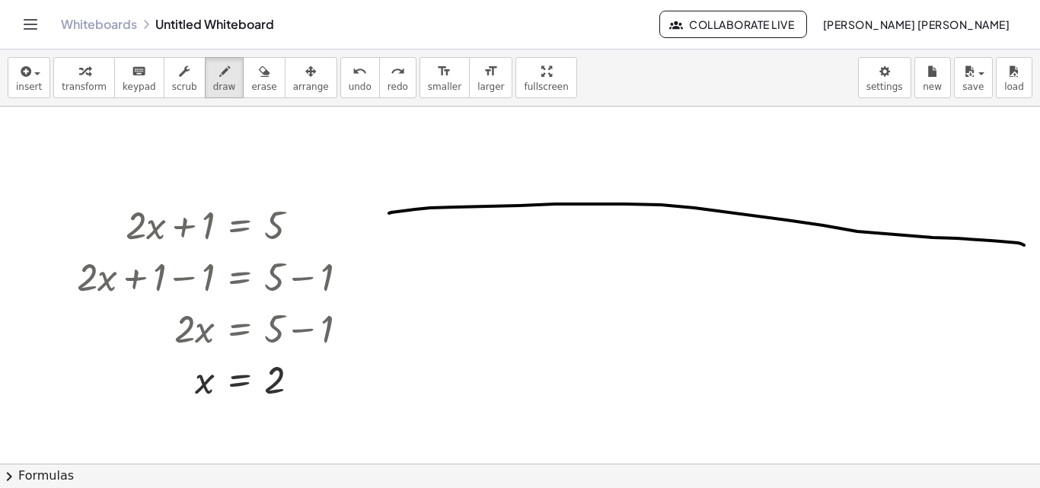
drag, startPoint x: 389, startPoint y: 213, endPoint x: 1024, endPoint y: 245, distance: 635.5
click at [1024, 245] on div at bounding box center [520, 464] width 1040 height 714
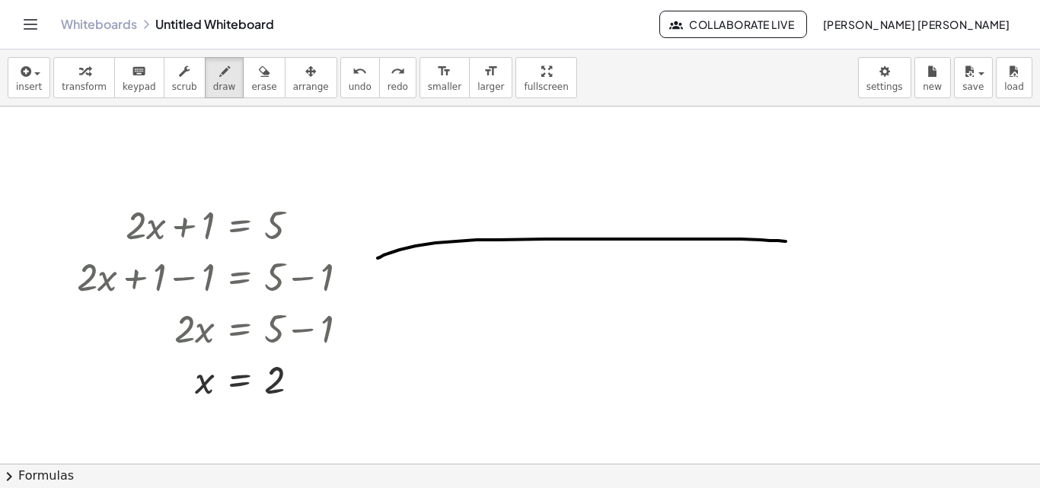
drag, startPoint x: 377, startPoint y: 258, endPoint x: 785, endPoint y: 241, distance: 408.2
click at [785, 241] on div at bounding box center [520, 464] width 1040 height 714
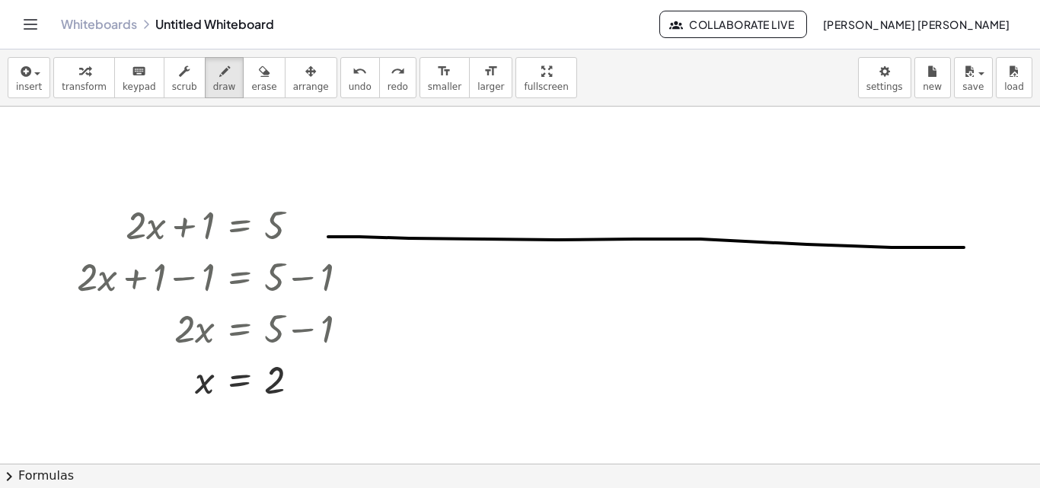
drag, startPoint x: 328, startPoint y: 237, endPoint x: 963, endPoint y: 248, distance: 635.5
click at [963, 248] on div at bounding box center [520, 464] width 1040 height 714
click at [875, 65] on body "Graspable Math Activities Whiteboards Classes Account v1.28.5 | Privacy policy …" at bounding box center [520, 244] width 1040 height 488
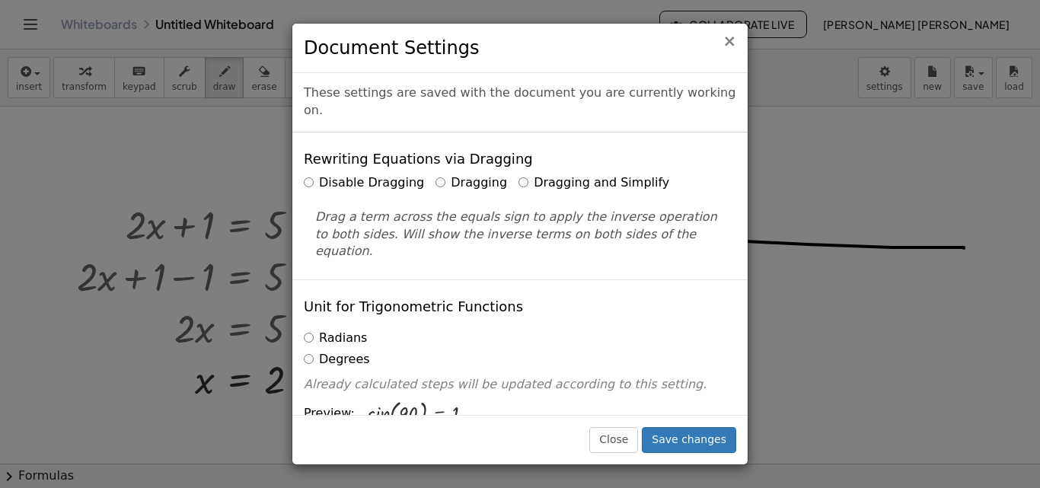
click at [726, 40] on span "×" at bounding box center [729, 41] width 14 height 18
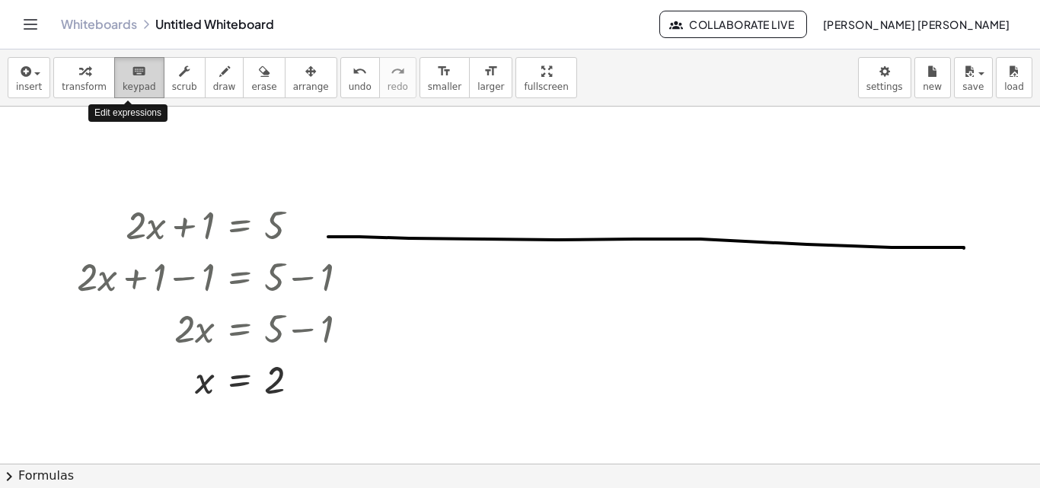
click at [134, 97] on button "keyboard keypad" at bounding box center [139, 77] width 50 height 41
drag, startPoint x: 152, startPoint y: 209, endPoint x: 205, endPoint y: 138, distance: 88.0
click at [205, 138] on div "+ · 2 · x + 1 = 5 + · 2 · x + 1 − 1 = + 5 − 1 + · 2 · x + 0 = + 5 − 1 · 2 · x =…" at bounding box center [520, 464] width 1040 height 714
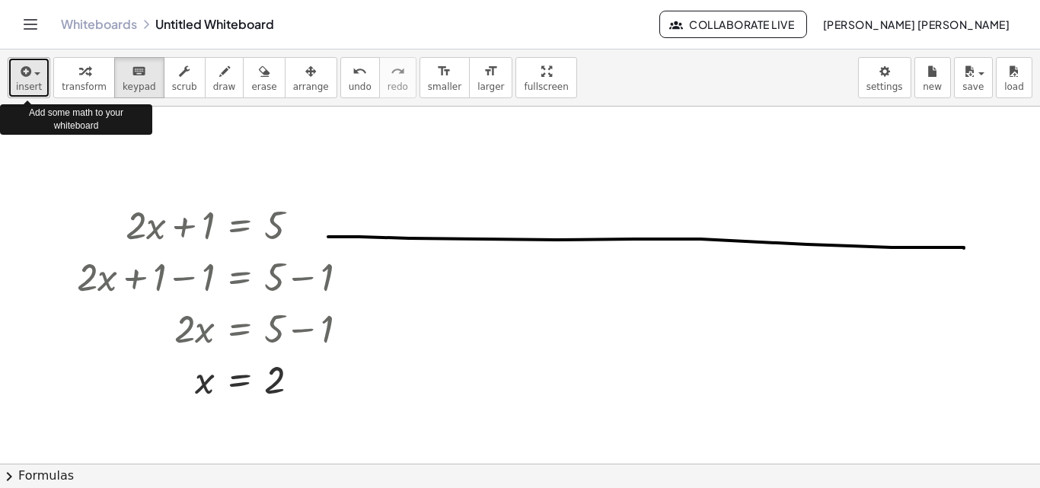
click at [40, 88] on button "insert" at bounding box center [29, 77] width 43 height 41
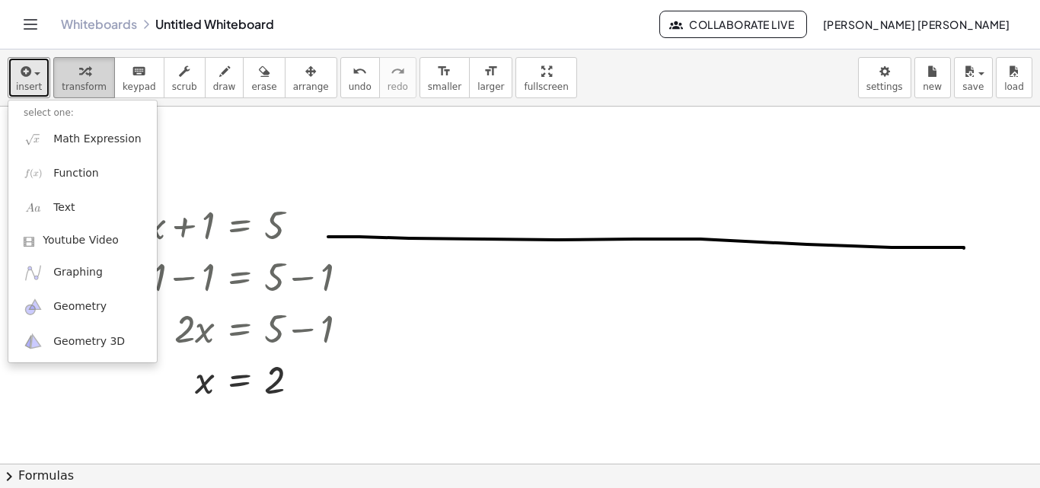
click at [81, 88] on span "transform" at bounding box center [84, 86] width 45 height 11
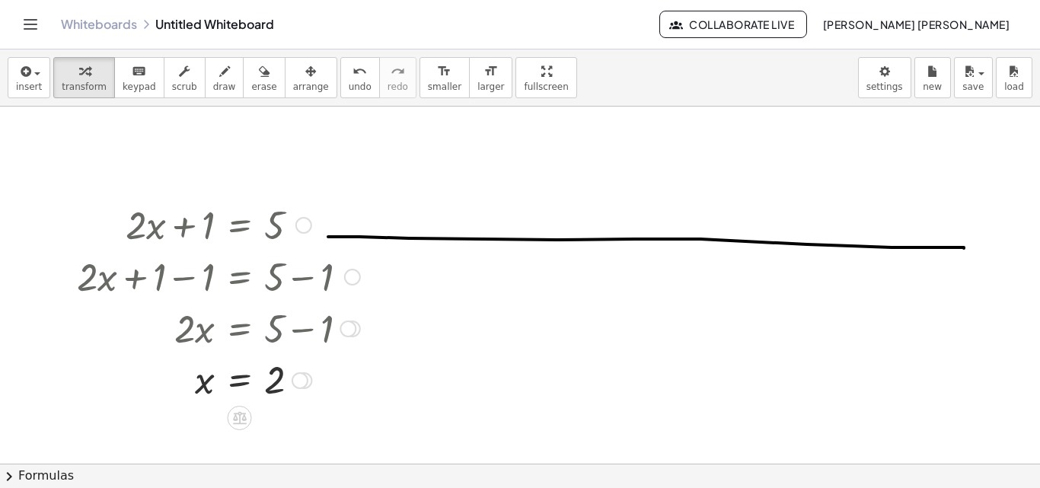
click at [164, 212] on div at bounding box center [218, 224] width 298 height 52
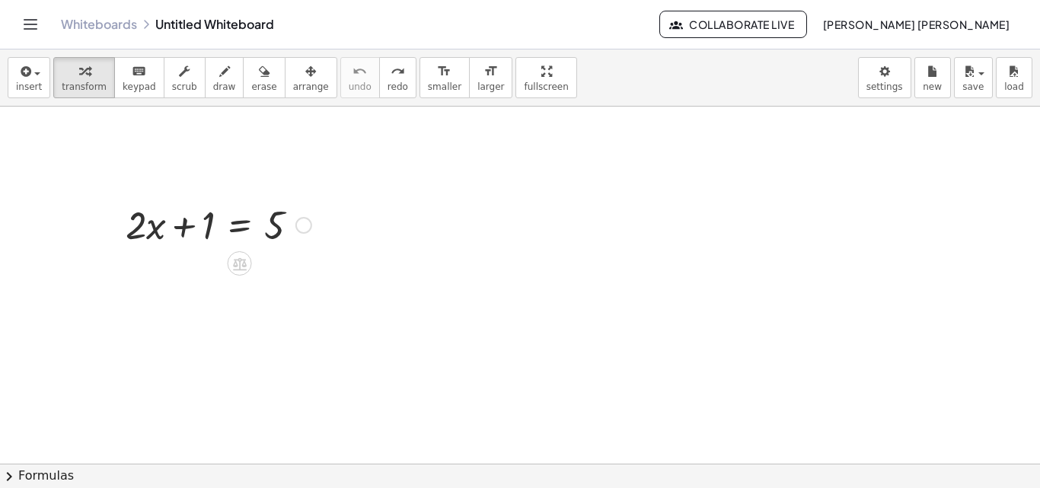
click at [244, 258] on icon at bounding box center [239, 264] width 16 height 16
click at [308, 258] on div at bounding box center [300, 263] width 24 height 24
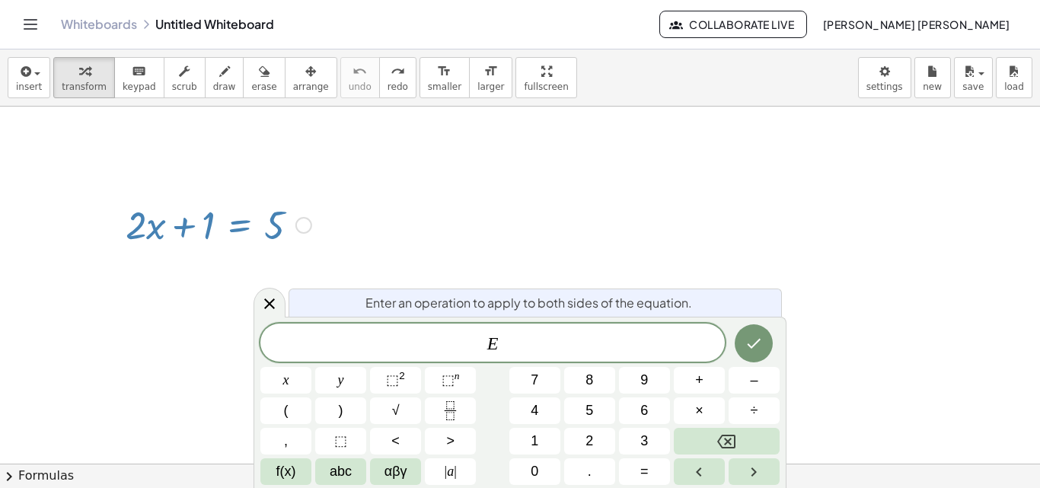
click at [532, 396] on div "E x y ⬚ 2 ⬚ n 7 8 9 + – ( ) √ 4 5 6 × ÷ , ⬚ < > 1 2 3 f(x) abc αβγ | a | 0 . =" at bounding box center [519, 403] width 519 height 161
click at [558, 397] on button "4" at bounding box center [534, 410] width 51 height 27
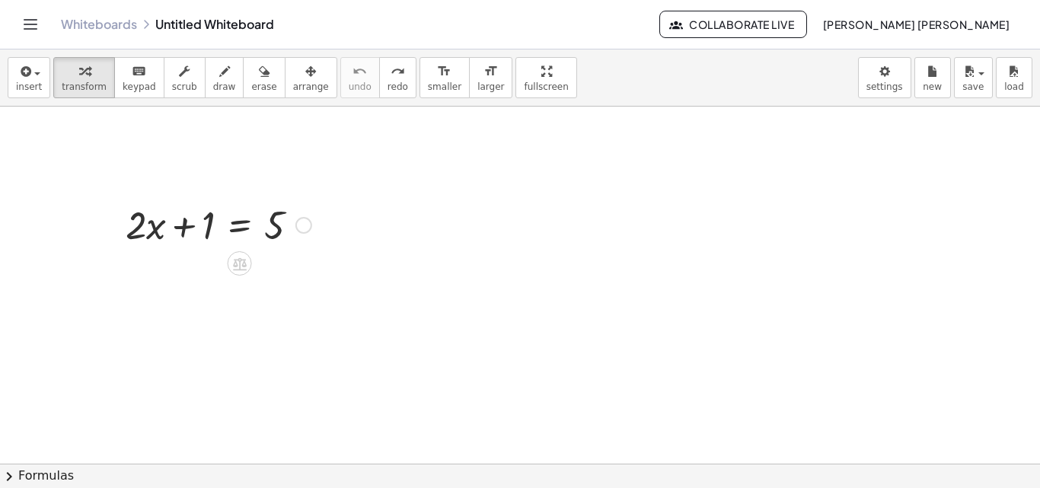
click at [306, 219] on div at bounding box center [303, 225] width 17 height 17
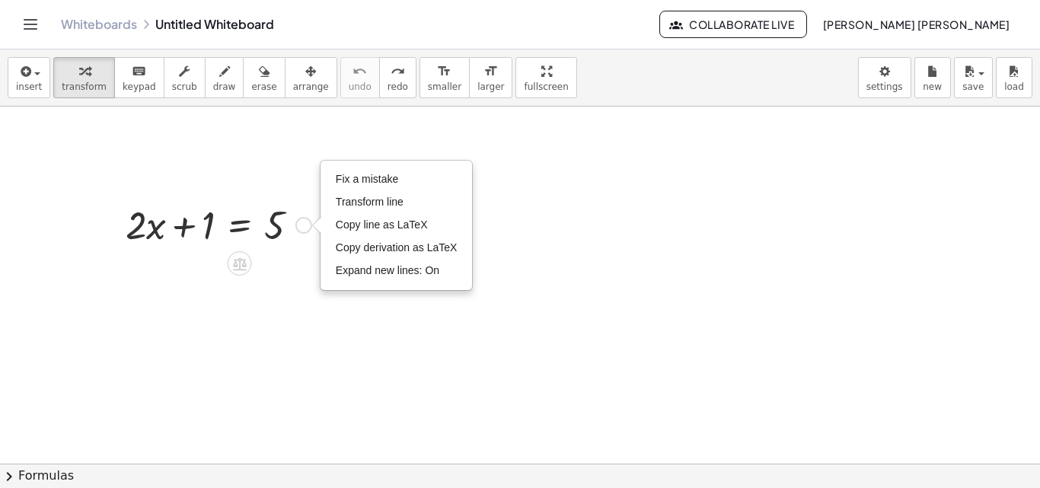
click at [275, 229] on div at bounding box center [218, 224] width 201 height 52
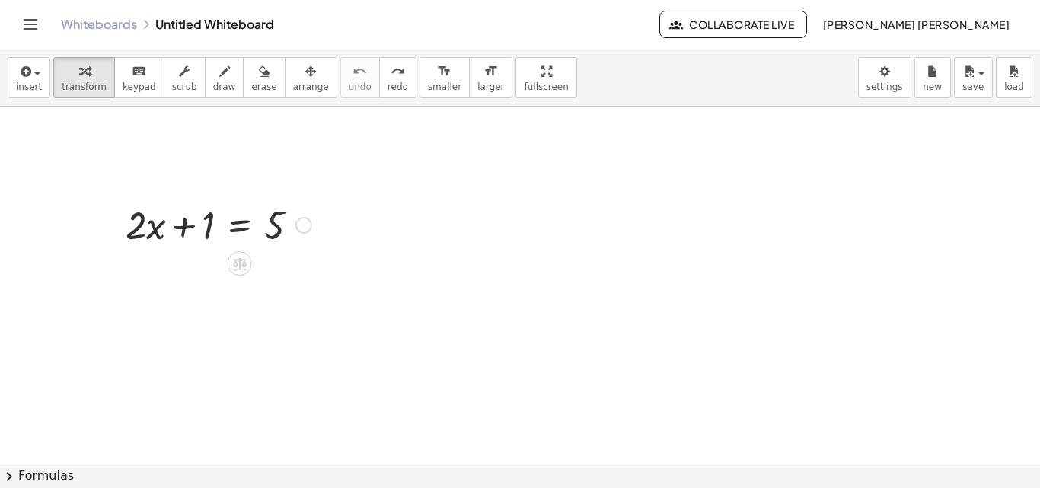
click at [269, 224] on div at bounding box center [218, 224] width 201 height 52
drag, startPoint x: 269, startPoint y: 224, endPoint x: 186, endPoint y: 224, distance: 83.7
click at [186, 224] on div at bounding box center [218, 224] width 201 height 52
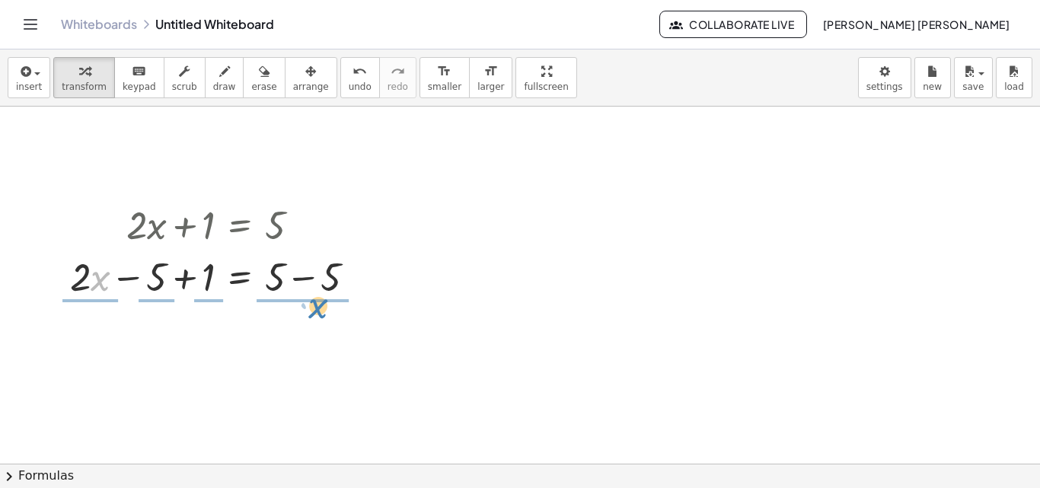
drag, startPoint x: 103, startPoint y: 277, endPoint x: 335, endPoint y: 280, distance: 232.1
click at [335, 280] on div at bounding box center [218, 276] width 313 height 52
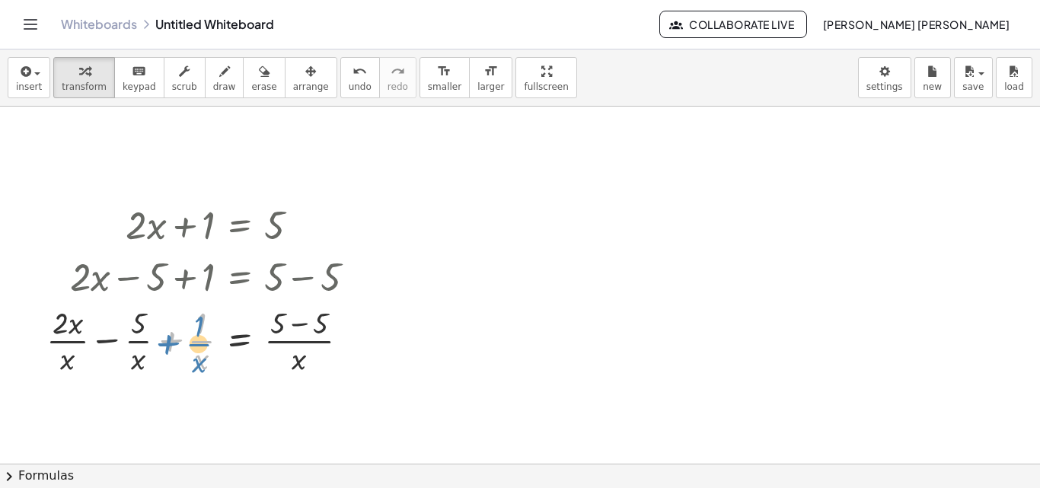
drag, startPoint x: 154, startPoint y: 332, endPoint x: 141, endPoint y: 327, distance: 13.7
click at [141, 327] on div at bounding box center [207, 339] width 336 height 76
drag, startPoint x: 141, startPoint y: 320, endPoint x: 261, endPoint y: 330, distance: 120.6
click at [261, 330] on div at bounding box center [207, 339] width 336 height 76
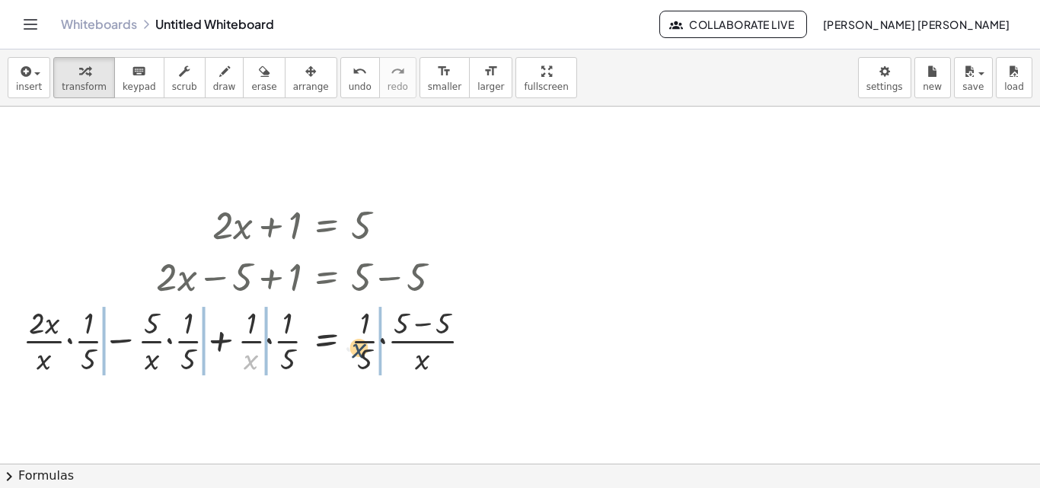
drag, startPoint x: 258, startPoint y: 358, endPoint x: 412, endPoint y: 326, distance: 157.8
click at [412, 326] on div at bounding box center [253, 339] width 476 height 76
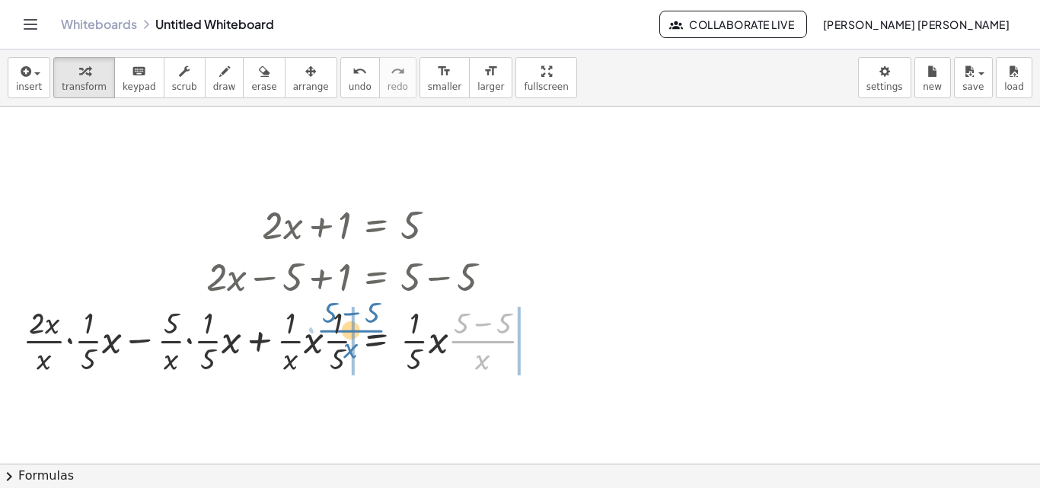
drag, startPoint x: 482, startPoint y: 341, endPoint x: 339, endPoint y: 329, distance: 144.3
click at [339, 329] on div at bounding box center [283, 339] width 536 height 76
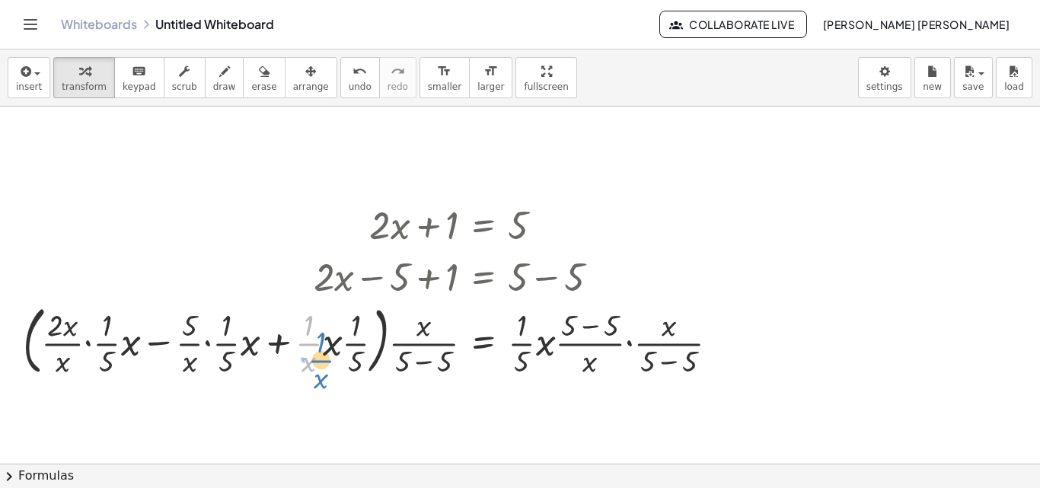
drag, startPoint x: 304, startPoint y: 337, endPoint x: 279, endPoint y: 346, distance: 26.0
click at [279, 346] on div at bounding box center [376, 339] width 722 height 82
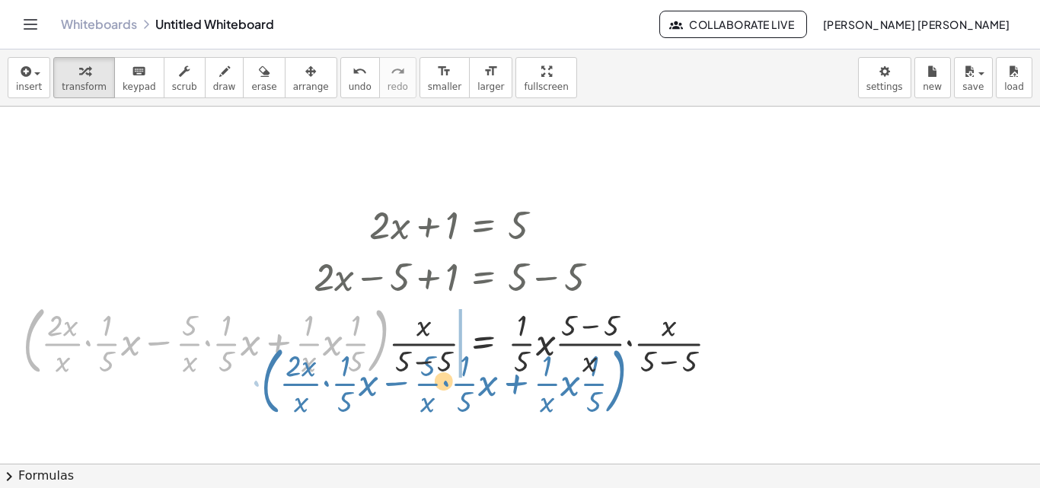
drag, startPoint x: 385, startPoint y: 327, endPoint x: 664, endPoint y: 361, distance: 281.4
click at [664, 361] on div at bounding box center [376, 339] width 722 height 82
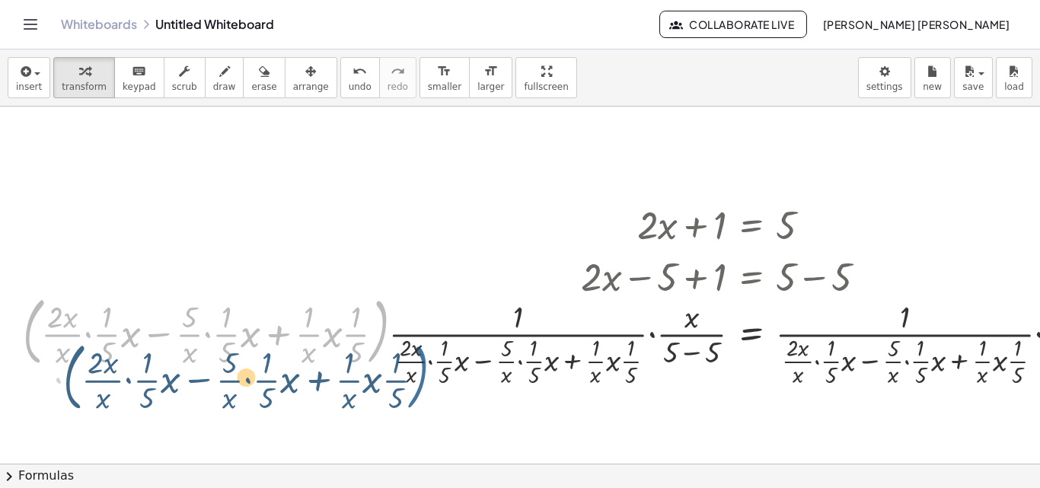
drag, startPoint x: 377, startPoint y: 315, endPoint x: 428, endPoint y: 358, distance: 66.9
click at [428, 358] on div at bounding box center [643, 339] width 1257 height 100
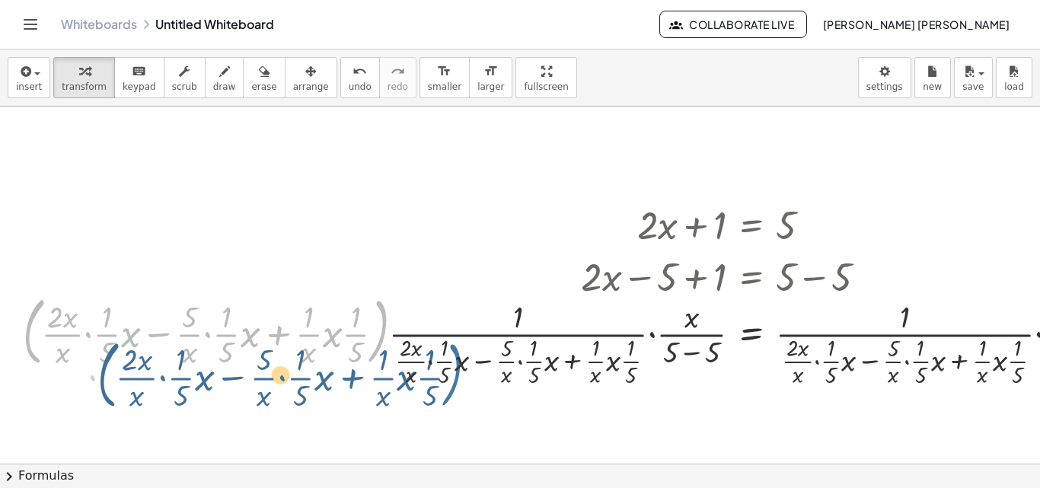
drag, startPoint x: 368, startPoint y: 325, endPoint x: 489, endPoint y: 349, distance: 122.5
click at [489, 349] on div at bounding box center [643, 339] width 1257 height 100
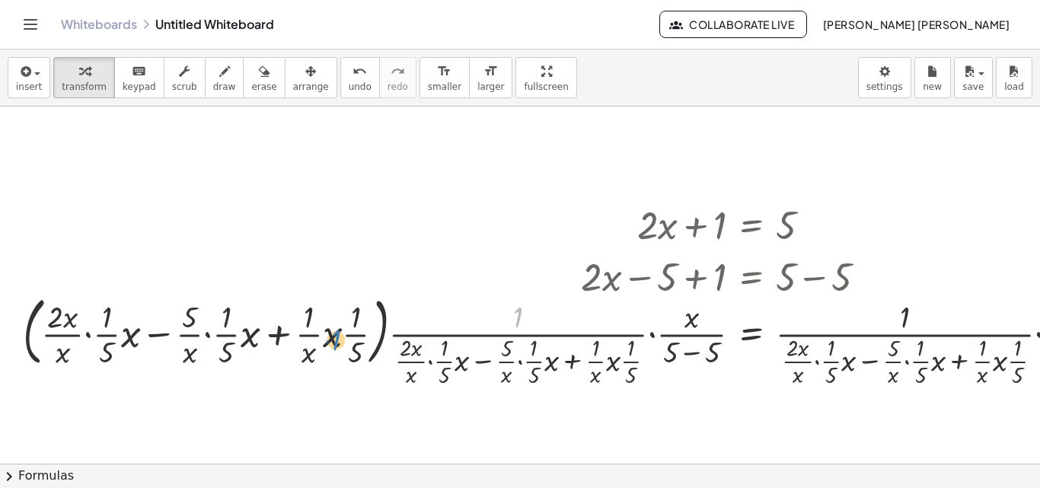
drag, startPoint x: 510, startPoint y: 314, endPoint x: 323, endPoint y: 310, distance: 187.3
click at [323, 310] on div at bounding box center [643, 339] width 1257 height 100
click at [743, 335] on div at bounding box center [643, 339] width 1257 height 100
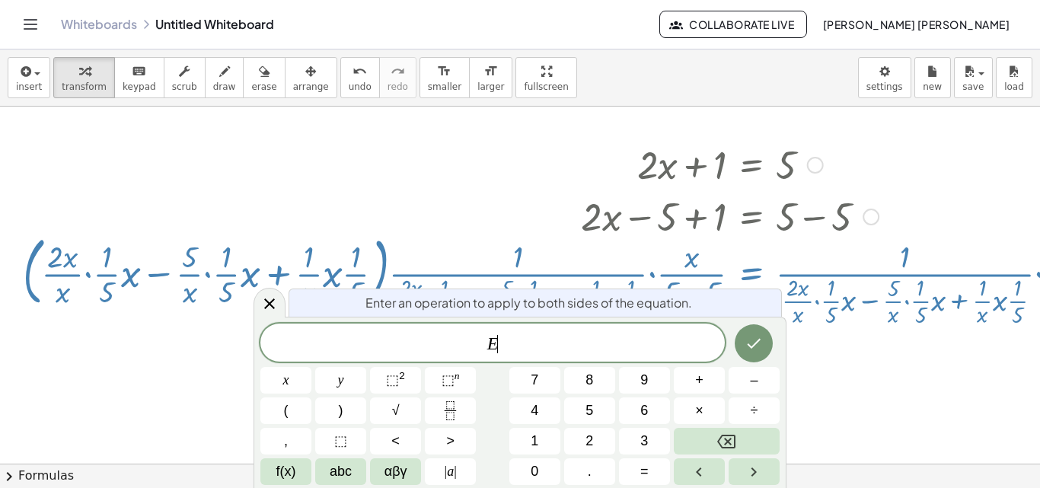
click at [743, 335] on button "Done" at bounding box center [753, 343] width 38 height 38
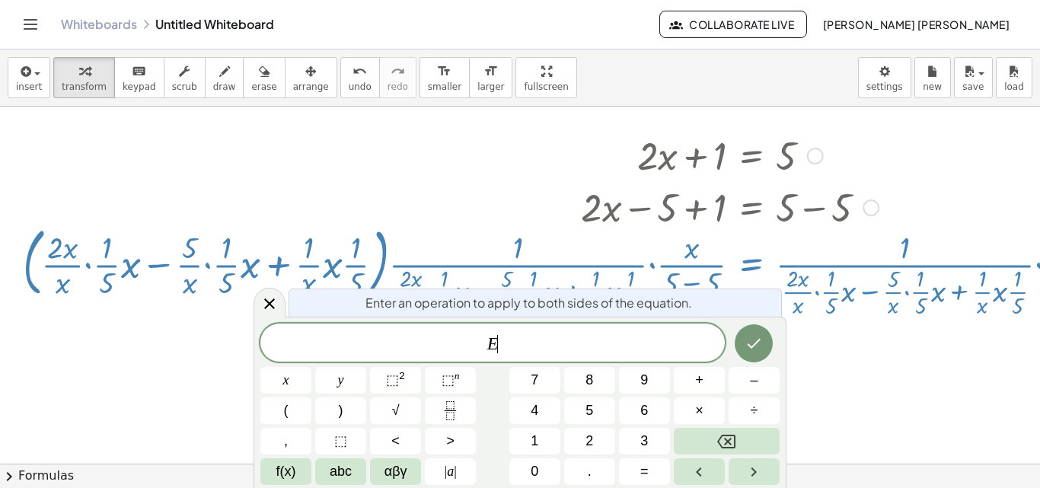
click at [743, 335] on button "Done" at bounding box center [753, 343] width 38 height 38
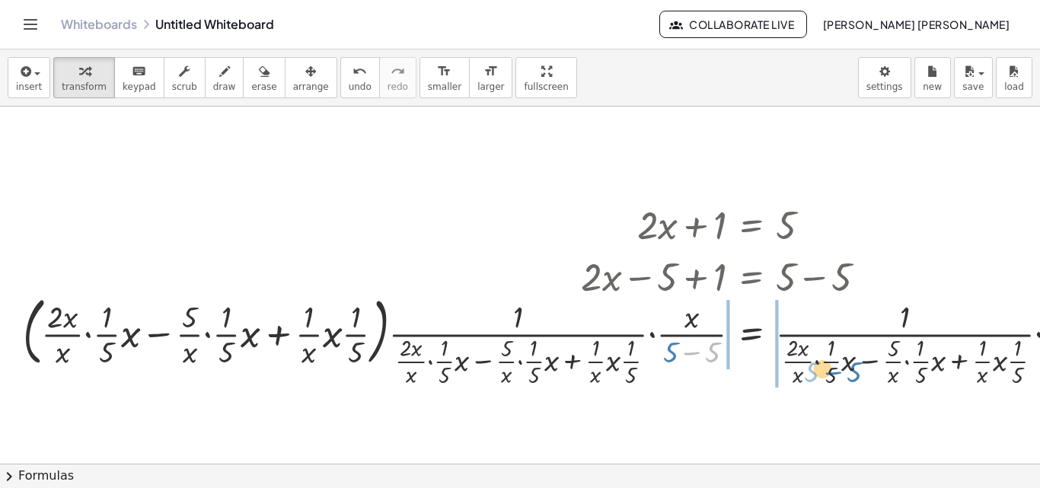
drag, startPoint x: 716, startPoint y: 352, endPoint x: 874, endPoint y: 355, distance: 158.3
click at [874, 355] on div at bounding box center [643, 339] width 1257 height 100
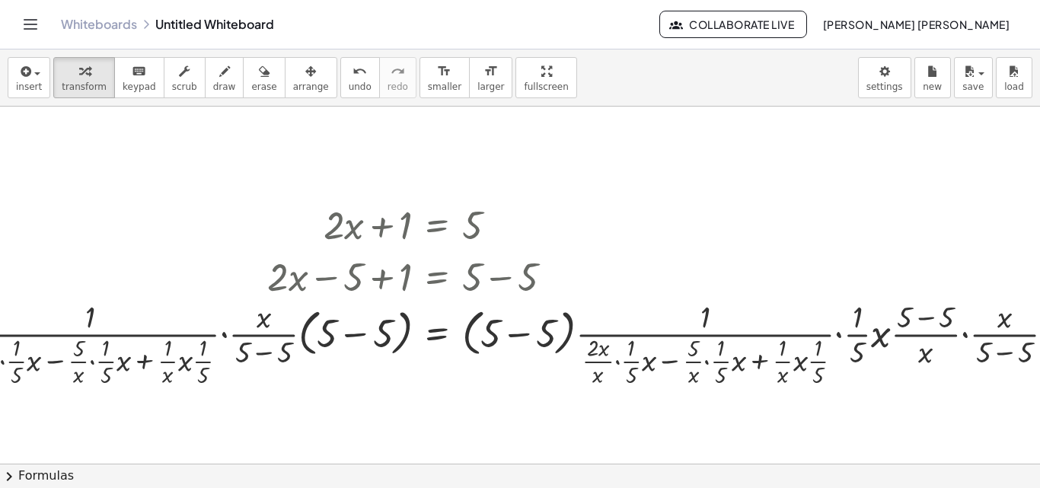
scroll to position [0, 439]
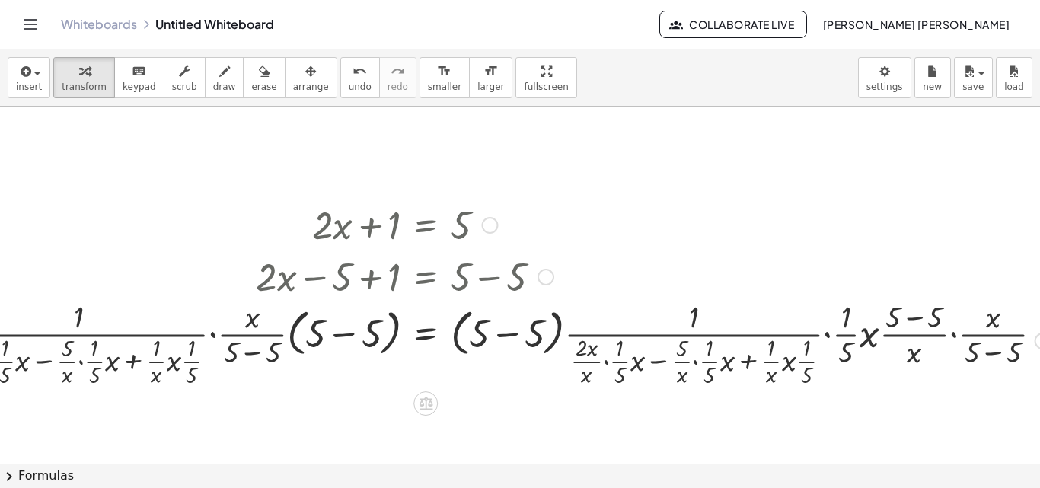
click at [543, 341] on div at bounding box center [318, 339] width 1485 height 100
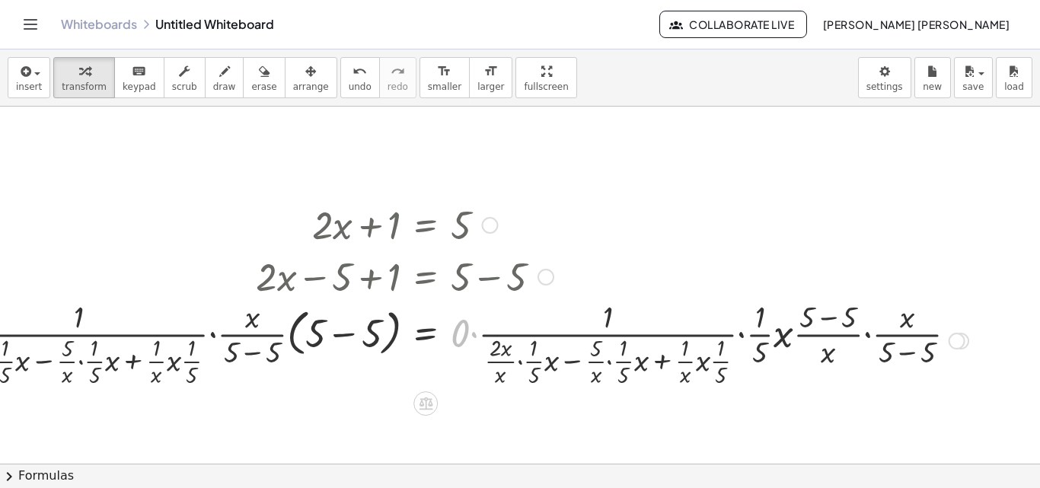
click at [527, 339] on div at bounding box center [275, 339] width 1399 height 100
click at [489, 334] on div at bounding box center [275, 339] width 1399 height 100
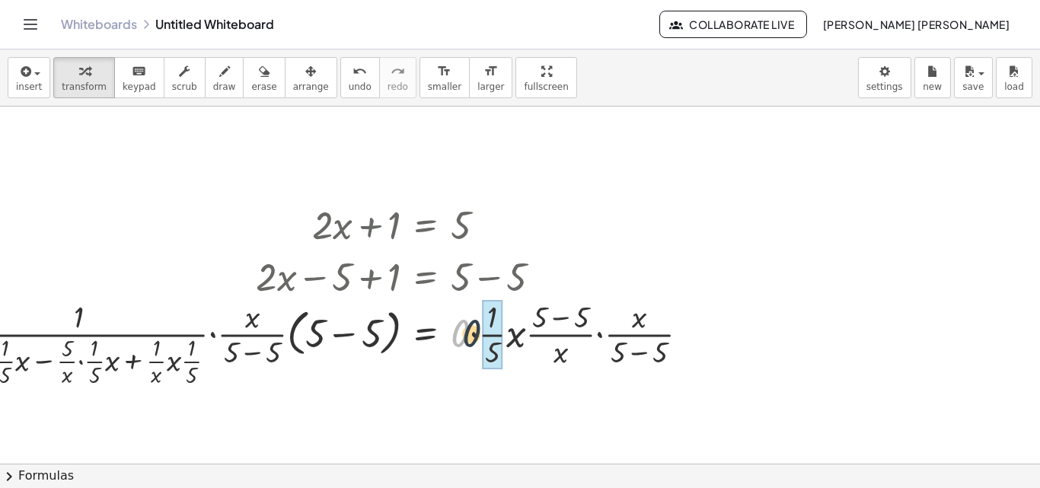
drag, startPoint x: 466, startPoint y: 336, endPoint x: 491, endPoint y: 336, distance: 24.4
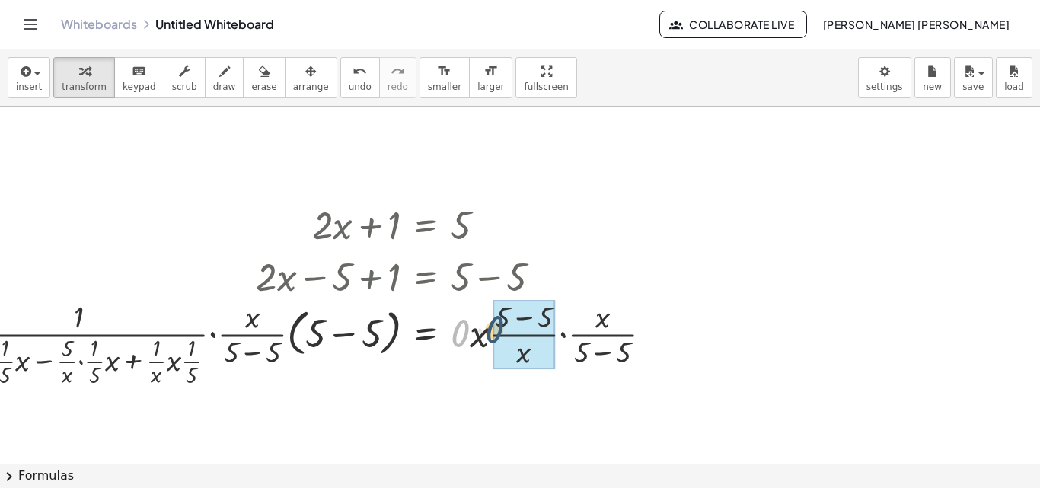
drag, startPoint x: 460, startPoint y: 337, endPoint x: 497, endPoint y: 333, distance: 36.7
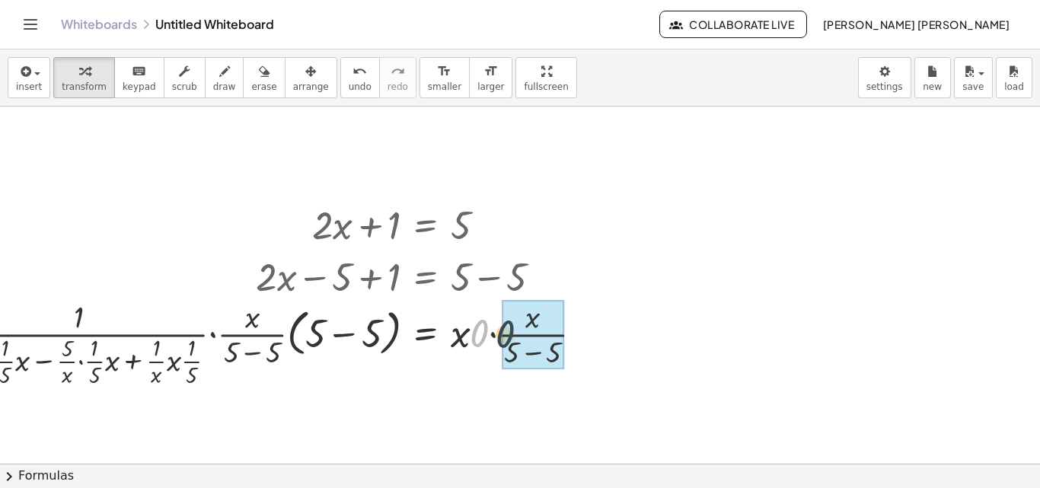
drag, startPoint x: 470, startPoint y: 336, endPoint x: 508, endPoint y: 337, distance: 37.3
drag, startPoint x: 488, startPoint y: 334, endPoint x: 472, endPoint y: 337, distance: 16.3
click at [472, 337] on div at bounding box center [68, 339] width 985 height 100
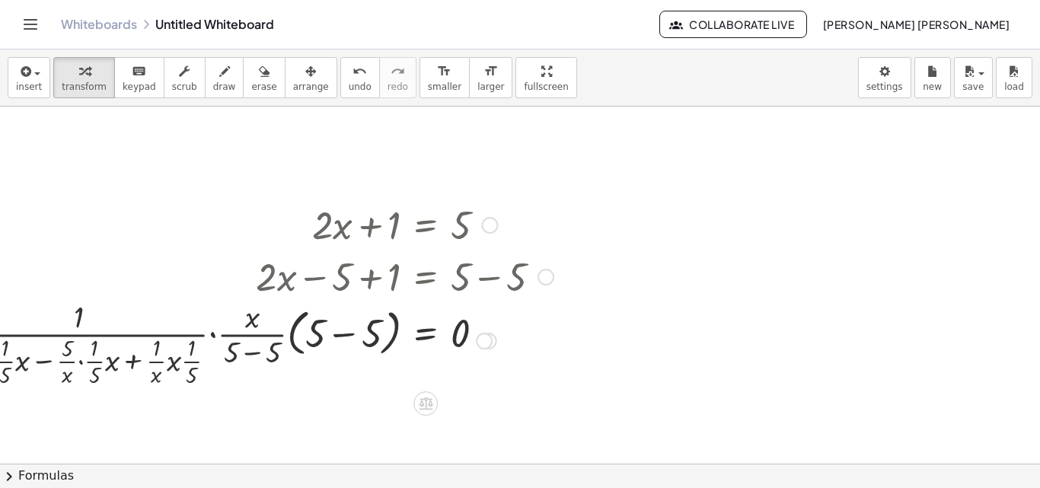
drag, startPoint x: 386, startPoint y: 326, endPoint x: 296, endPoint y: 331, distance: 90.0
click at [269, 327] on div at bounding box center [68, 339] width 985 height 100
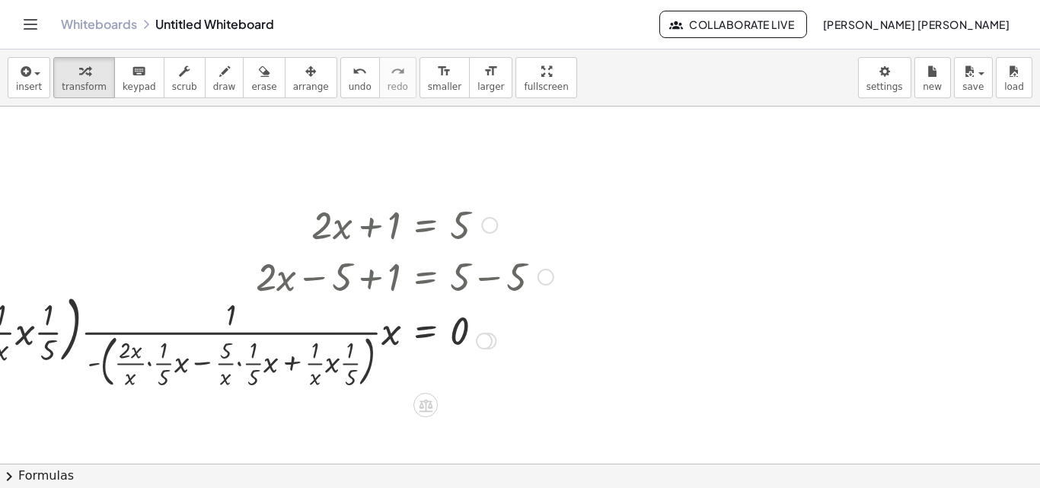
drag, startPoint x: 349, startPoint y: 338, endPoint x: 134, endPoint y: 326, distance: 215.7
click at [21, 317] on div at bounding box center [134, 340] width 853 height 104
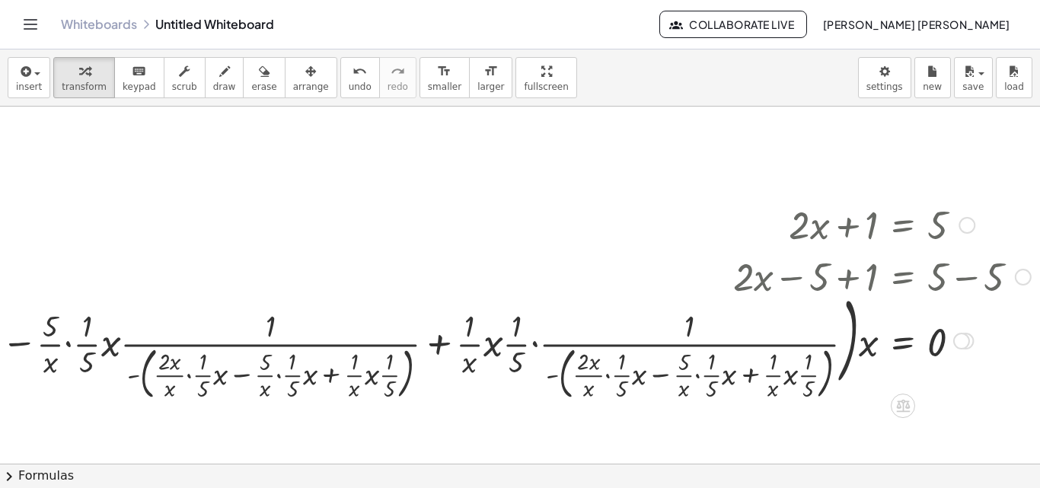
drag, startPoint x: 92, startPoint y: 333, endPoint x: 37, endPoint y: 336, distance: 55.6
click at [37, 336] on div at bounding box center [307, 339] width 1462 height 104
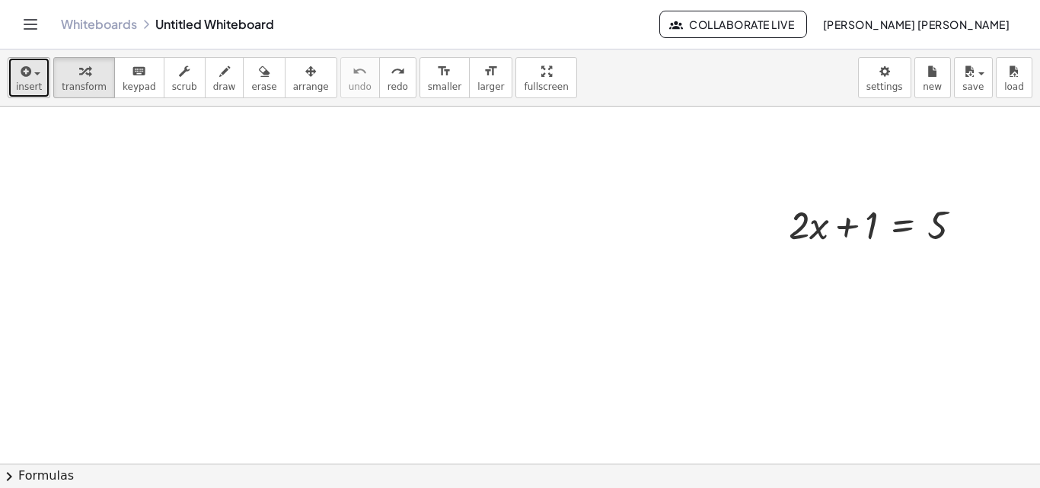
click at [34, 75] on span "button" at bounding box center [37, 73] width 6 height 3
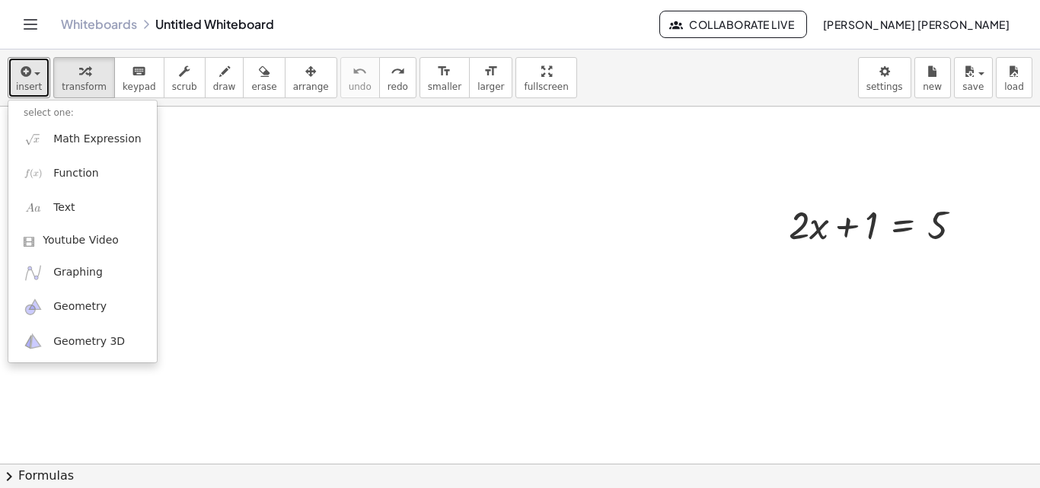
click at [544, 249] on div at bounding box center [315, 464] width 1508 height 714
